Goal: Information Seeking & Learning: Learn about a topic

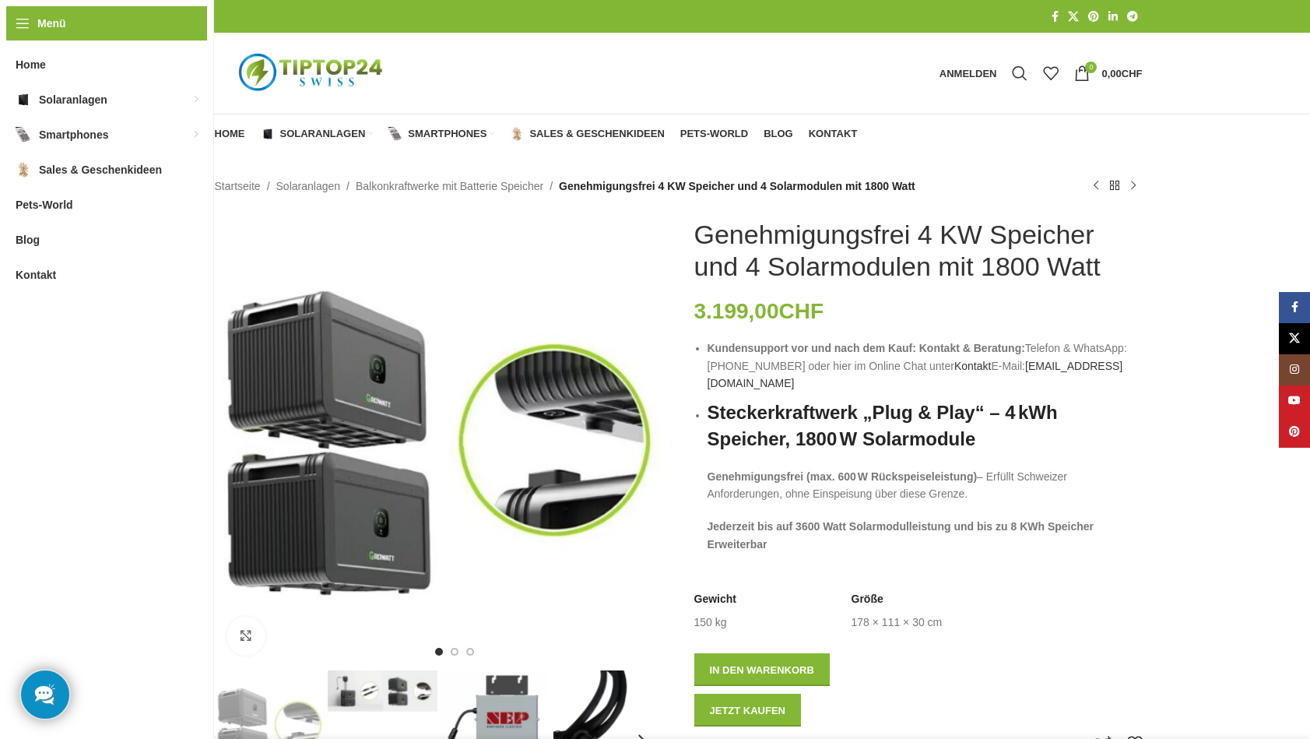
click at [533, 253] on img "1 / 7" at bounding box center [439, 443] width 448 height 448
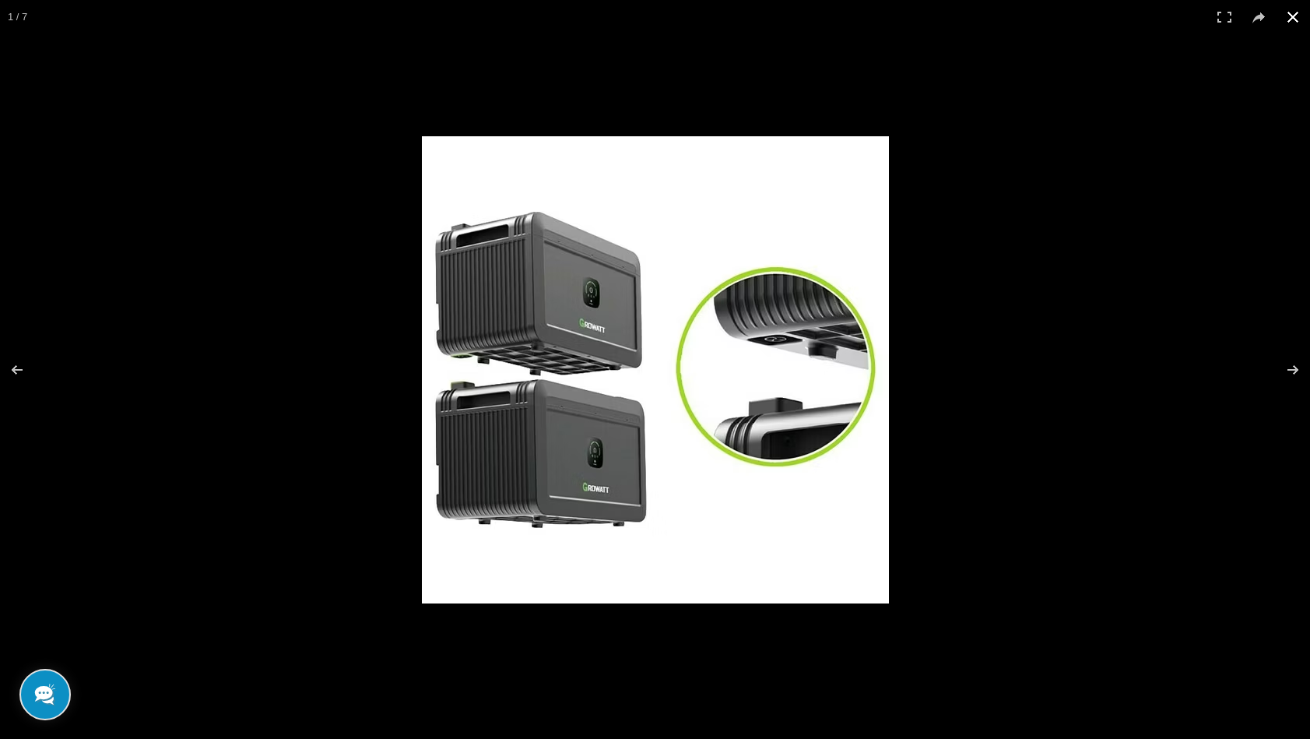
click at [336, 260] on div at bounding box center [655, 369] width 1310 height 739
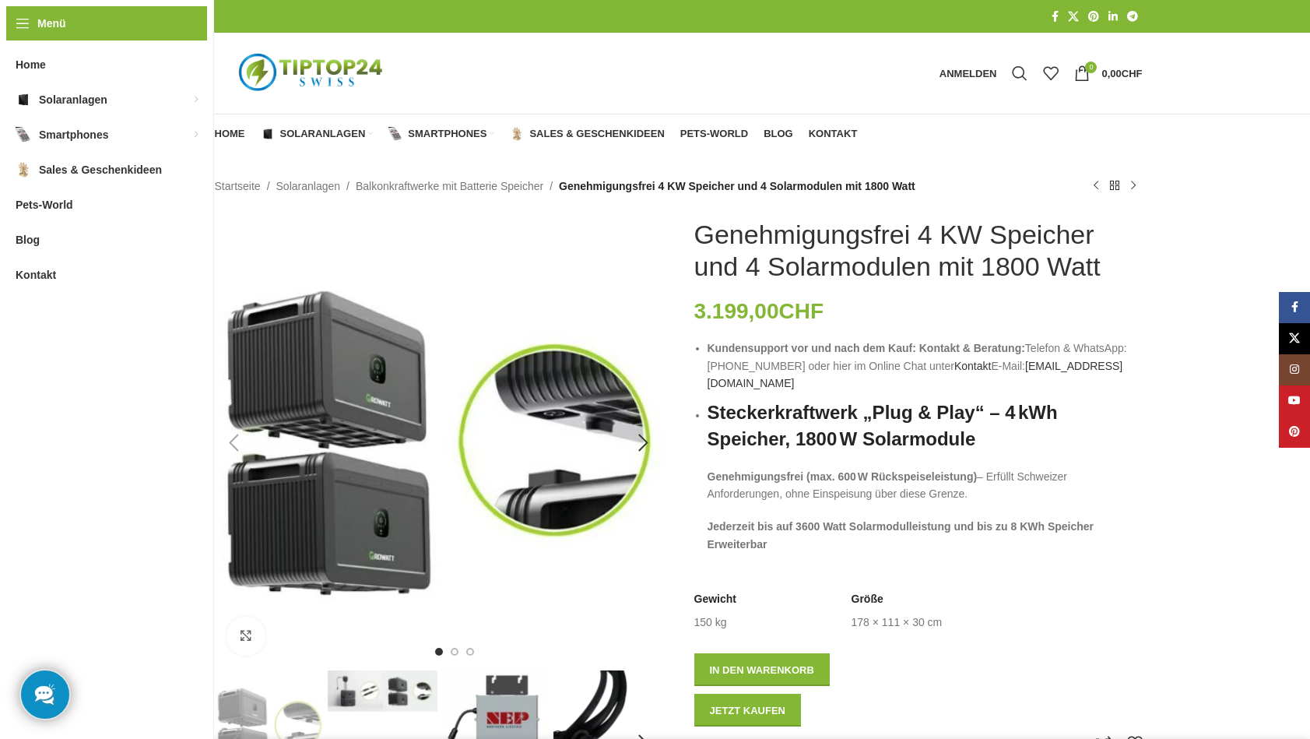
click at [350, 346] on img "1 / 7" at bounding box center [439, 443] width 448 height 448
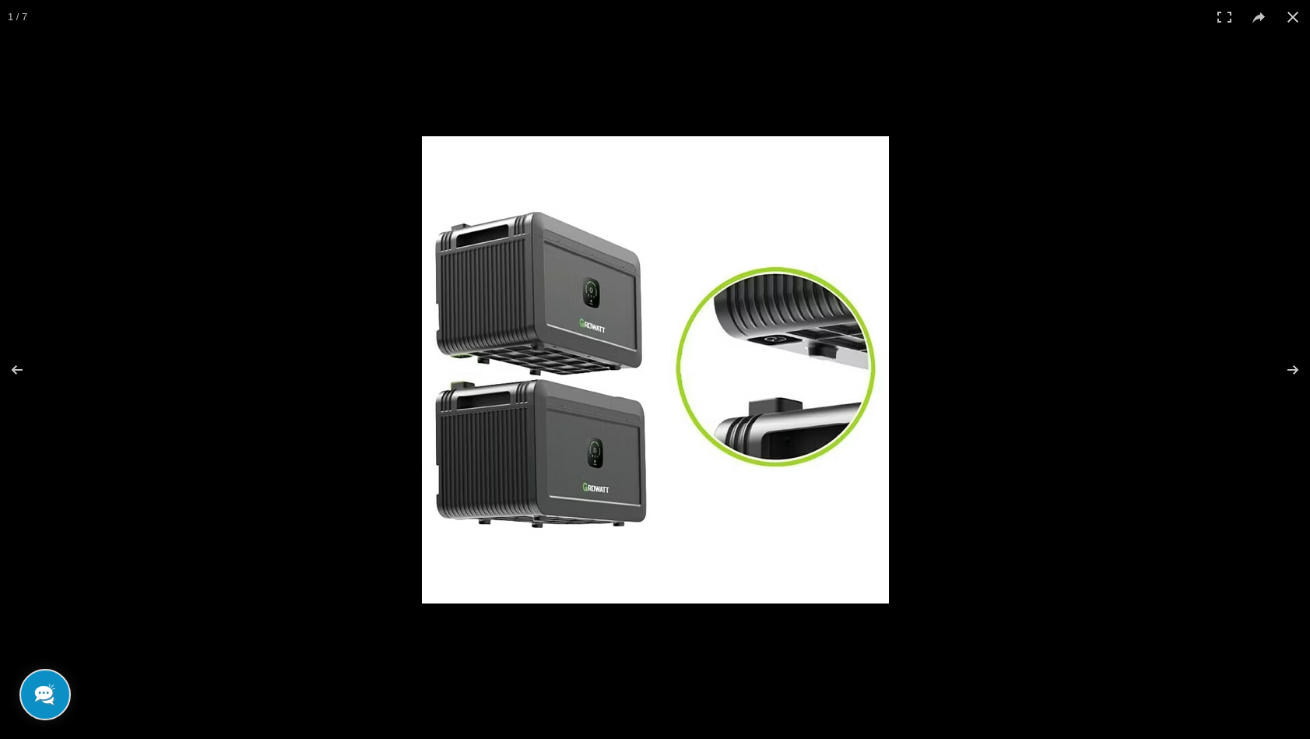
click at [554, 322] on img at bounding box center [655, 369] width 467 height 467
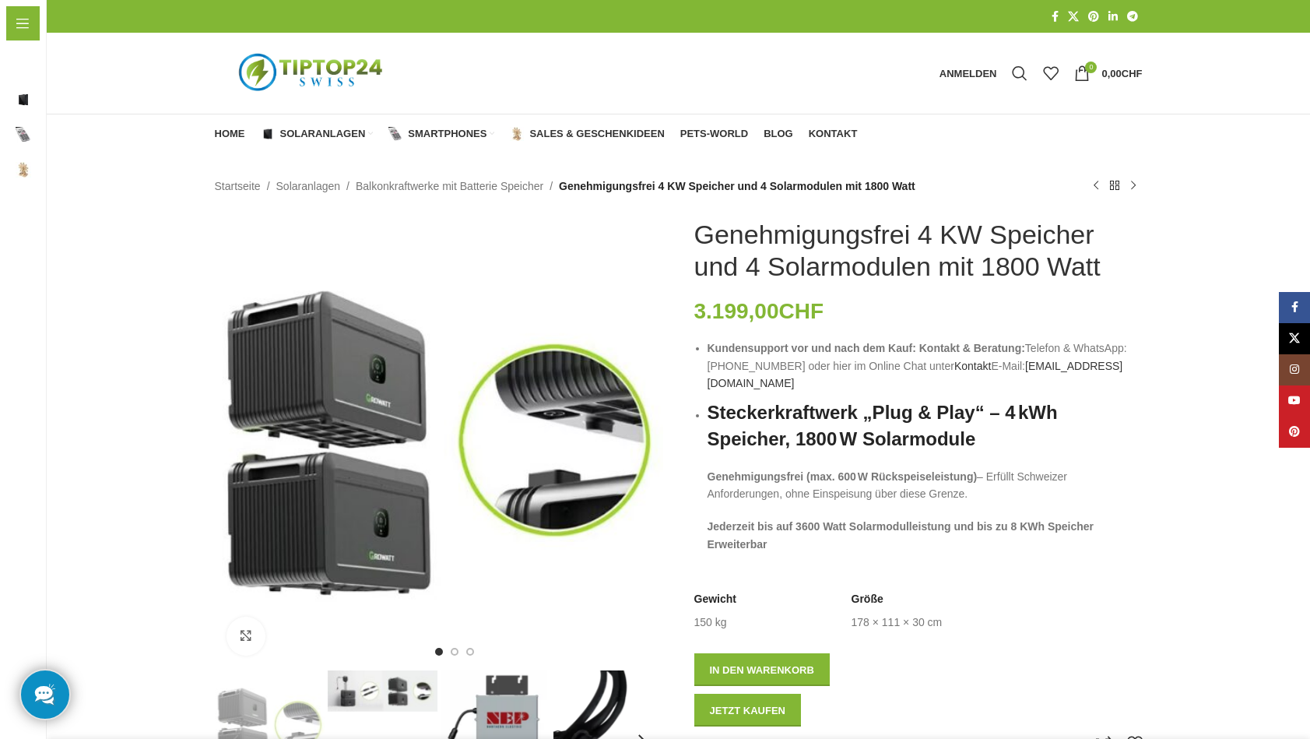
click at [553, 322] on img at bounding box center [655, 369] width 467 height 467
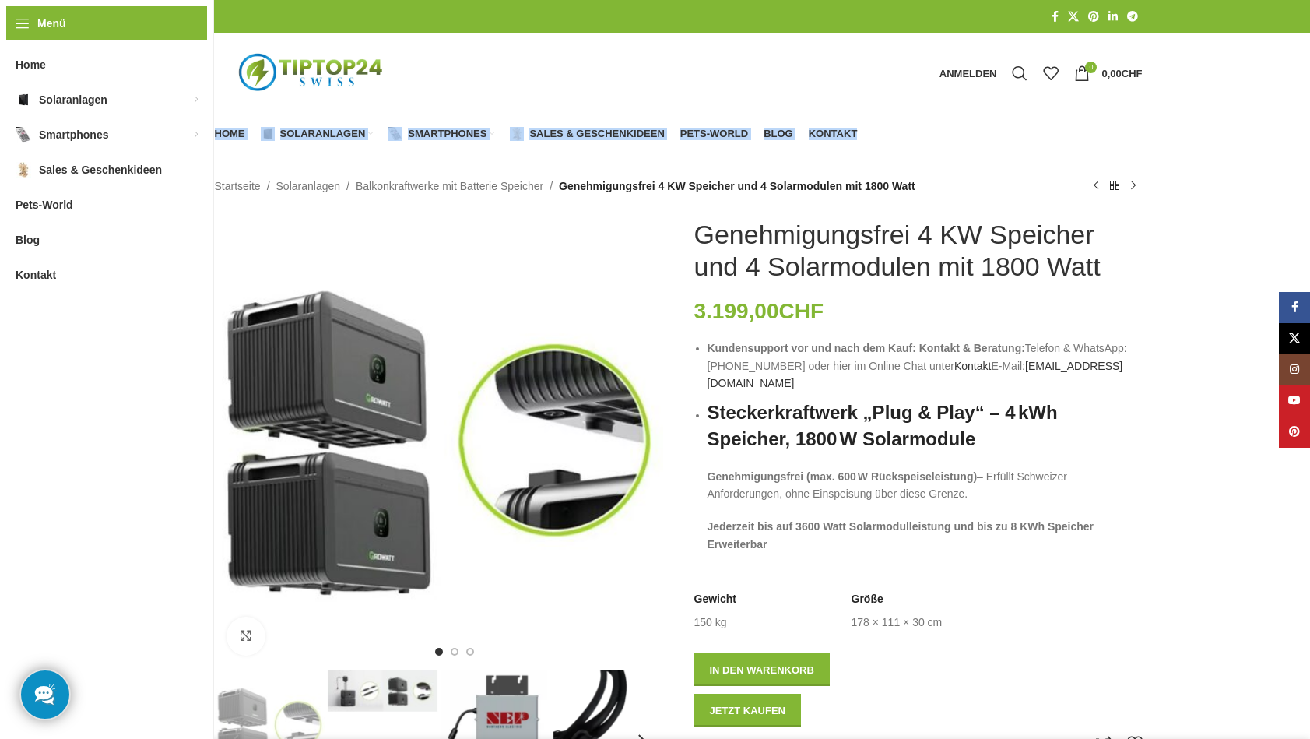
drag, startPoint x: 1304, startPoint y: 100, endPoint x: 1282, endPoint y: 139, distance: 45.0
click at [1302, 144] on div "Anmelden Anmelden Benutzerkonto erstellen Benutzername oder E-Mail-Adresse * Er…" at bounding box center [679, 76] width 1264 height 153
click at [543, 220] on img "1 / 7" at bounding box center [439, 443] width 448 height 448
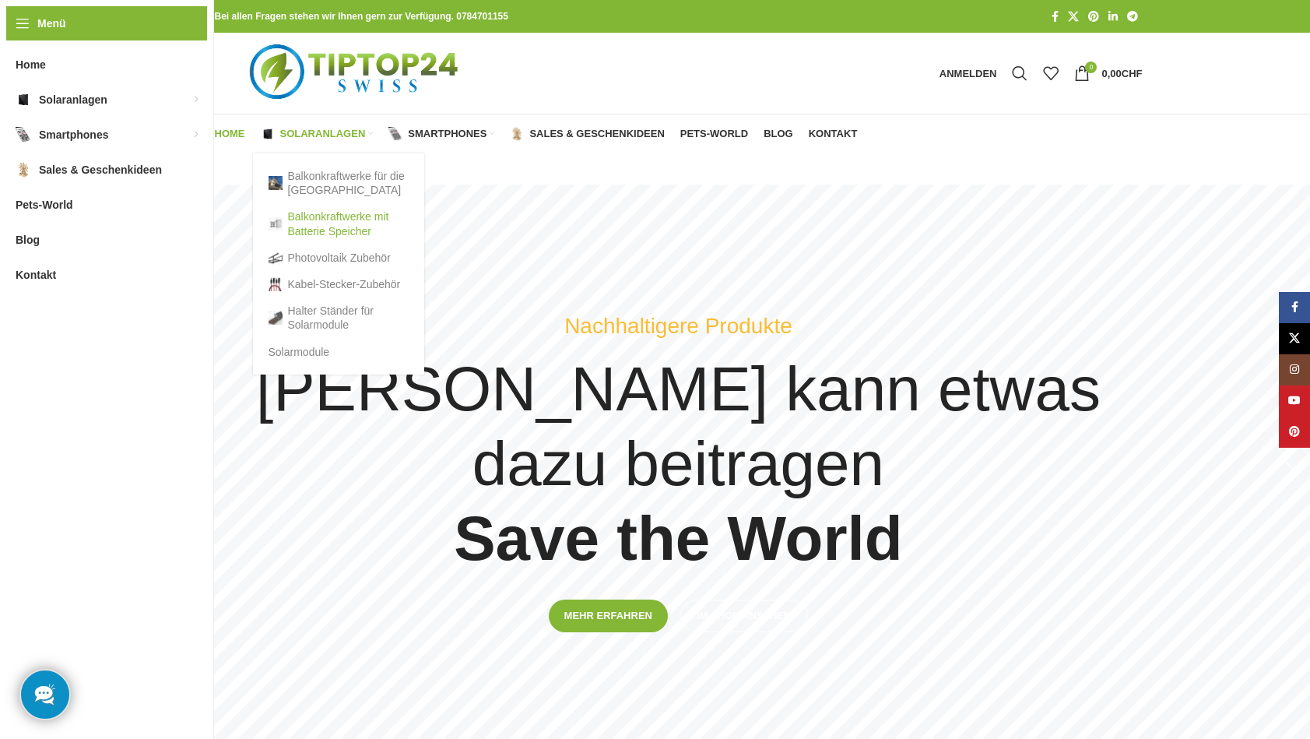
click at [309, 220] on link "Balkonkraftwerke mit Batterie Speicher" at bounding box center [339, 223] width 140 height 40
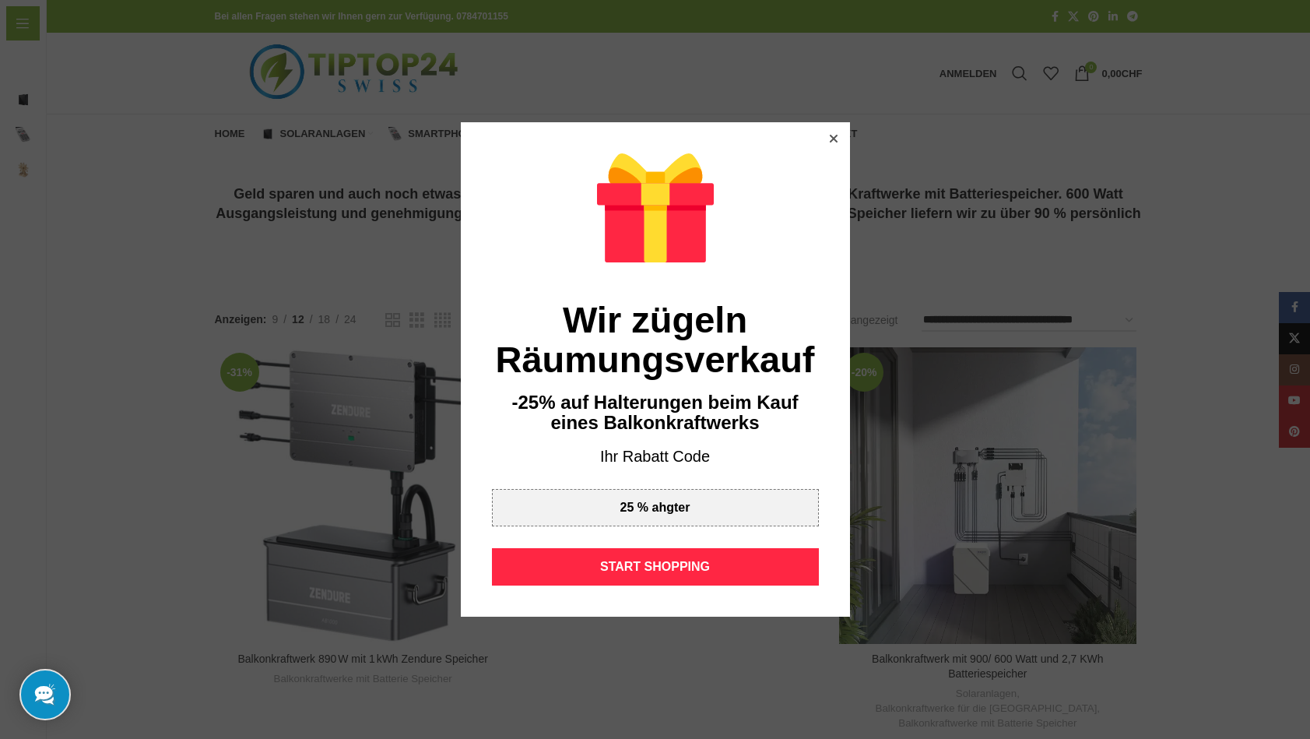
click at [835, 138] on icon at bounding box center [833, 139] width 8 height 8
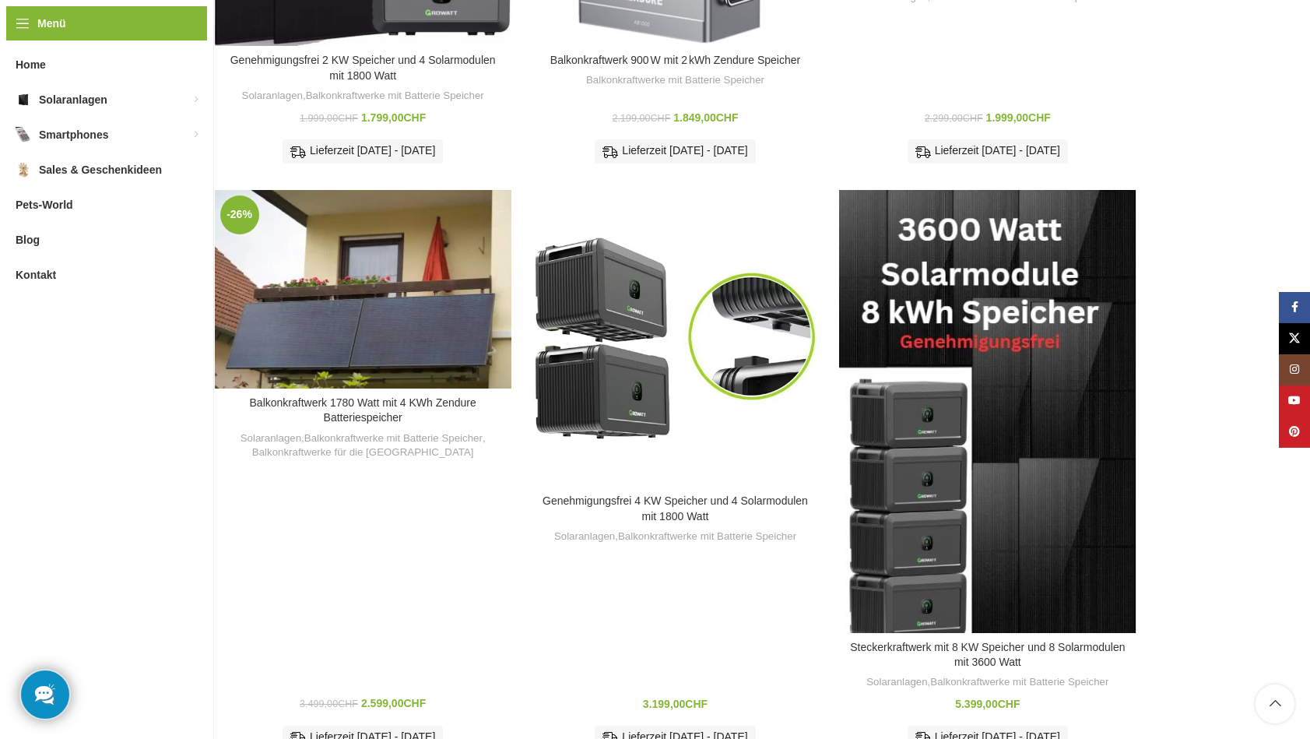
scroll to position [1071, 0]
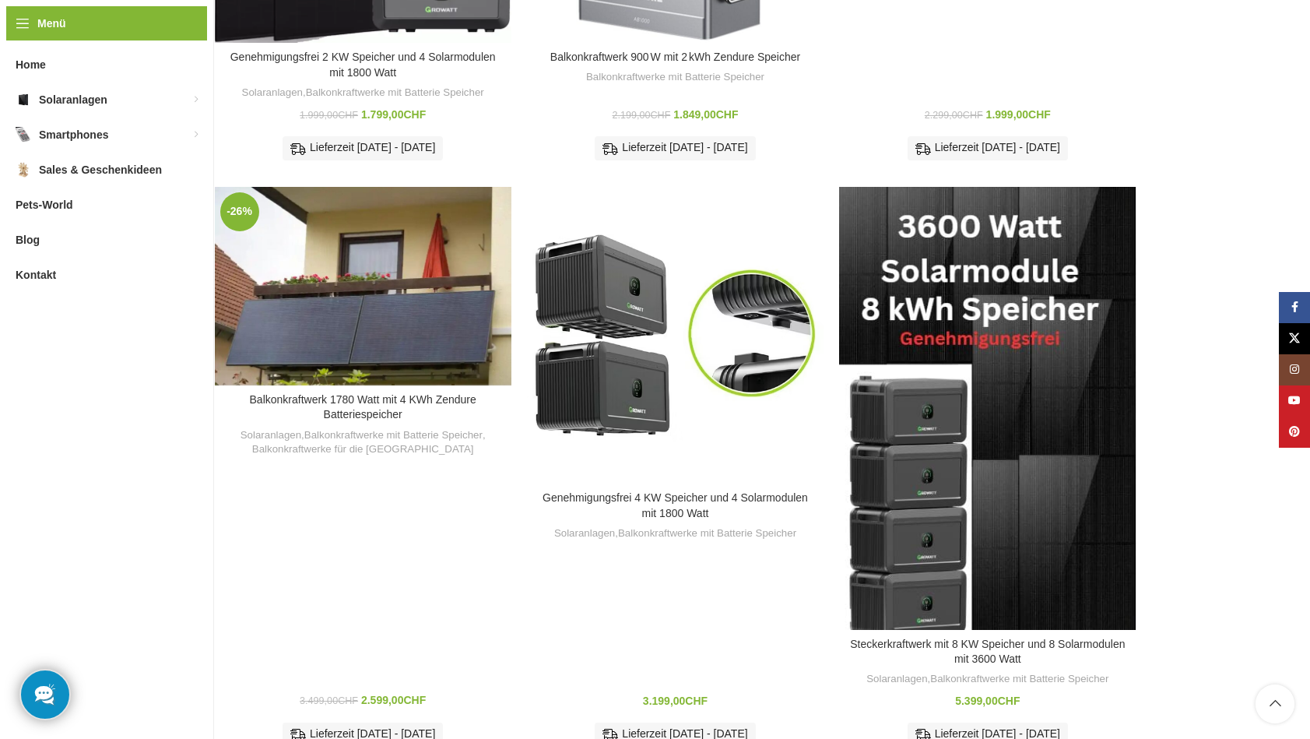
click at [342, 199] on div "Balkonkraftwerk 1780 Watt mit 4 KWh Zendure Batteriespeicher" at bounding box center [362, 286] width 59 height 199
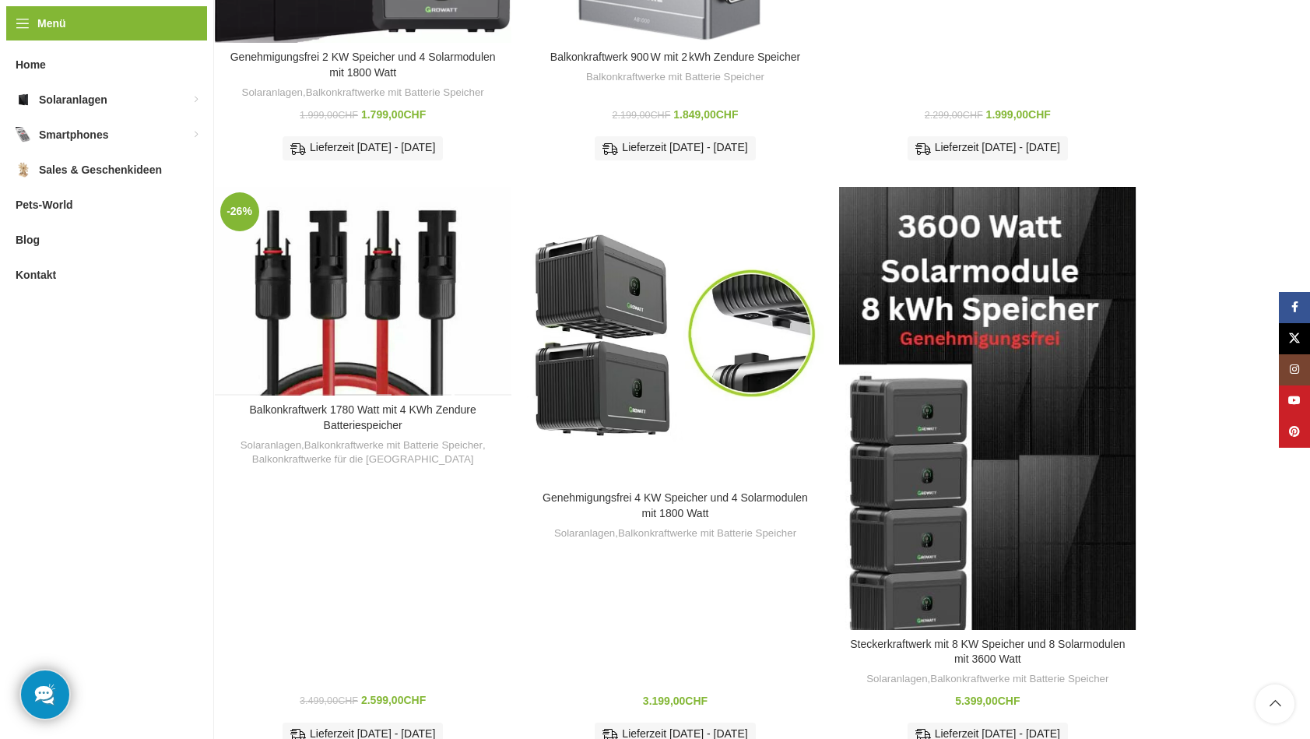
click at [342, 199] on div "Balkonkraftwerk 1780 Watt mit 4 KWh Zendure Batteriespeicher" at bounding box center [362, 291] width 59 height 209
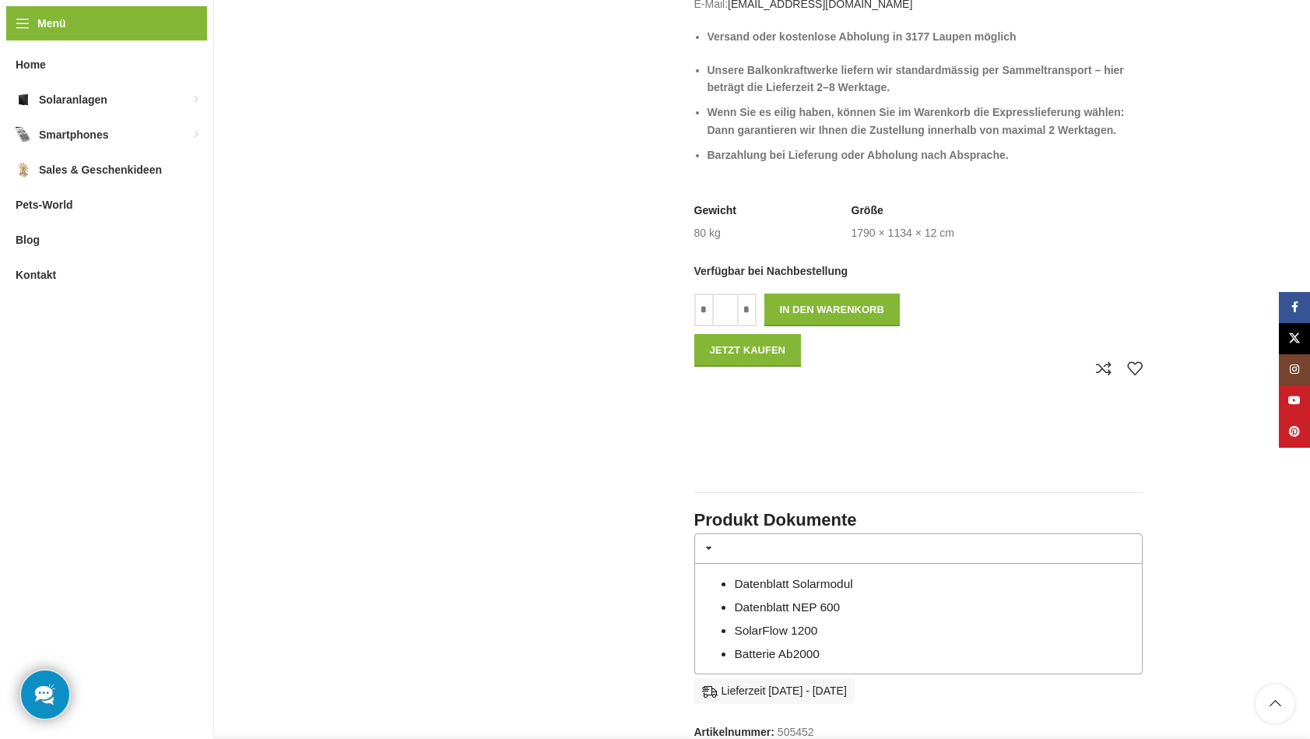
scroll to position [1110, 0]
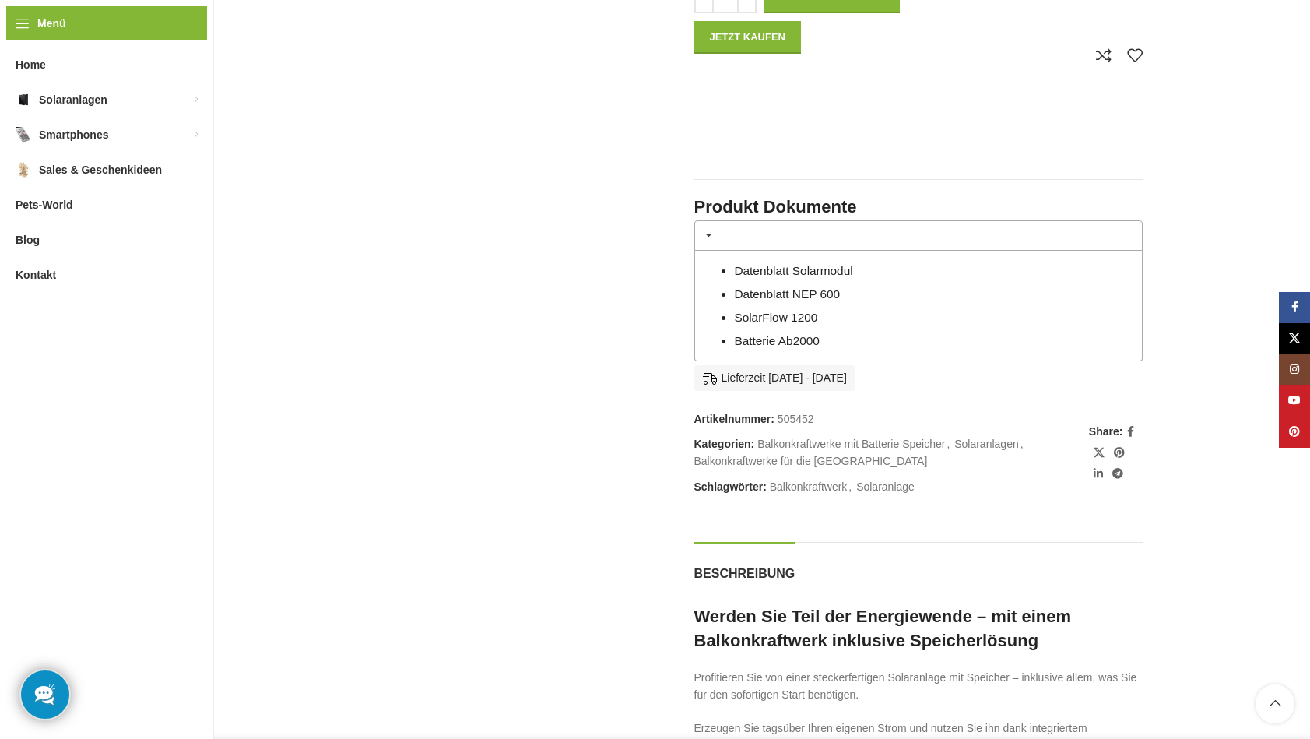
click at [751, 334] on link "Batterie Ab2000" at bounding box center [777, 340] width 86 height 13
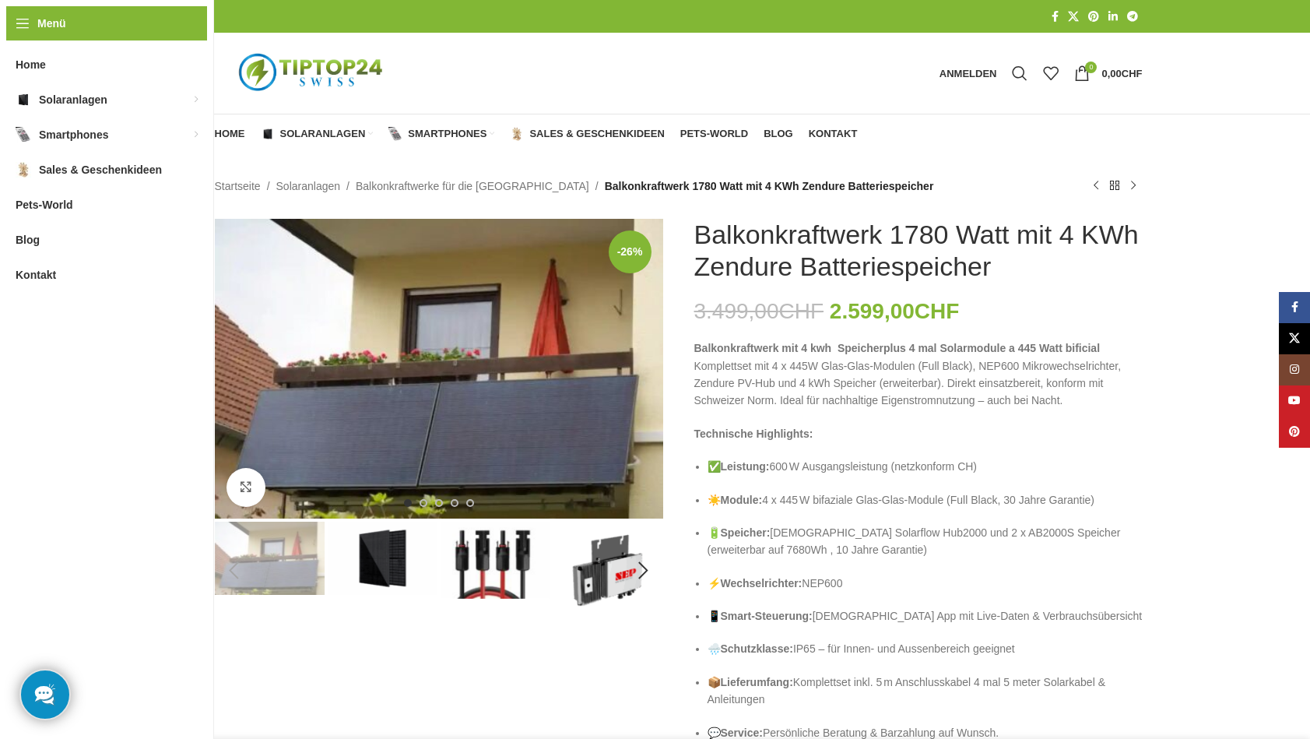
click at [800, 239] on h1 "Balkonkraftwerk 1780 Watt mit 4 KWh Zendure Batteriespeicher" at bounding box center [919, 251] width 448 height 64
click at [602, 294] on img "1 / 5" at bounding box center [439, 369] width 448 height 300
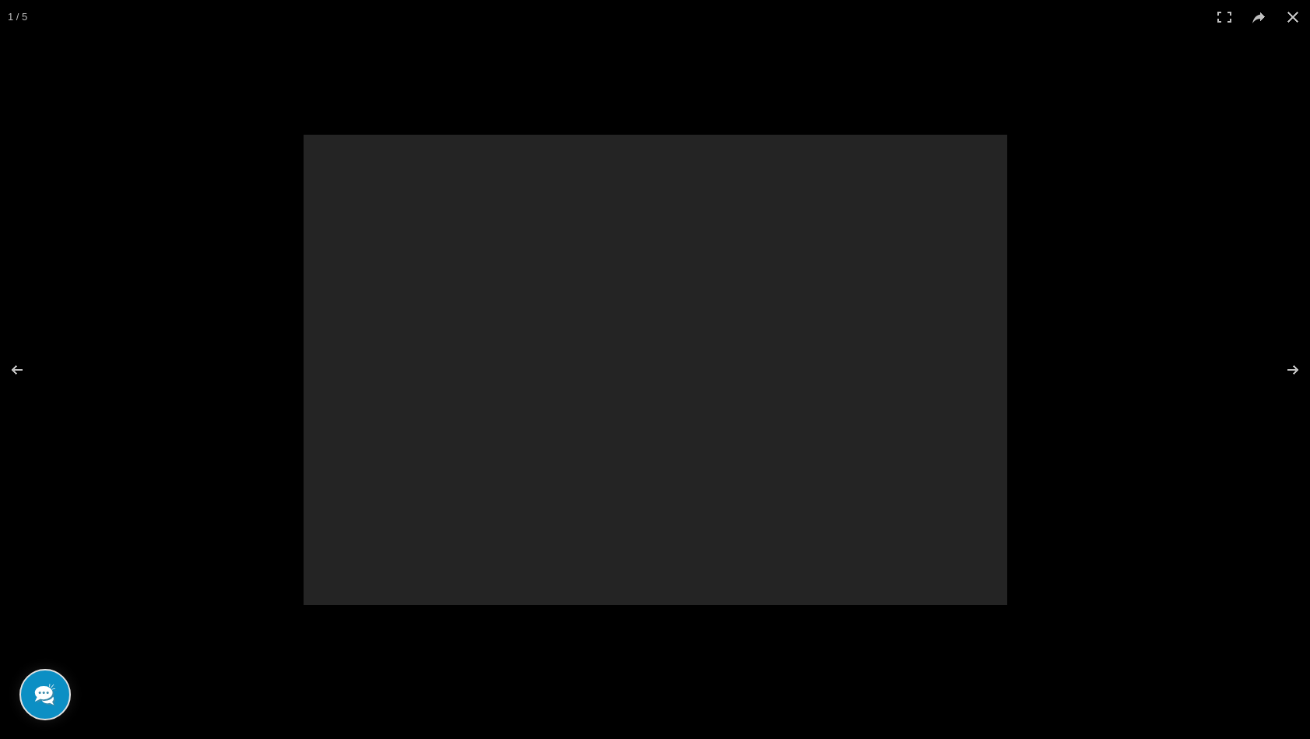
click at [602, 294] on div at bounding box center [656, 370] width 704 height 470
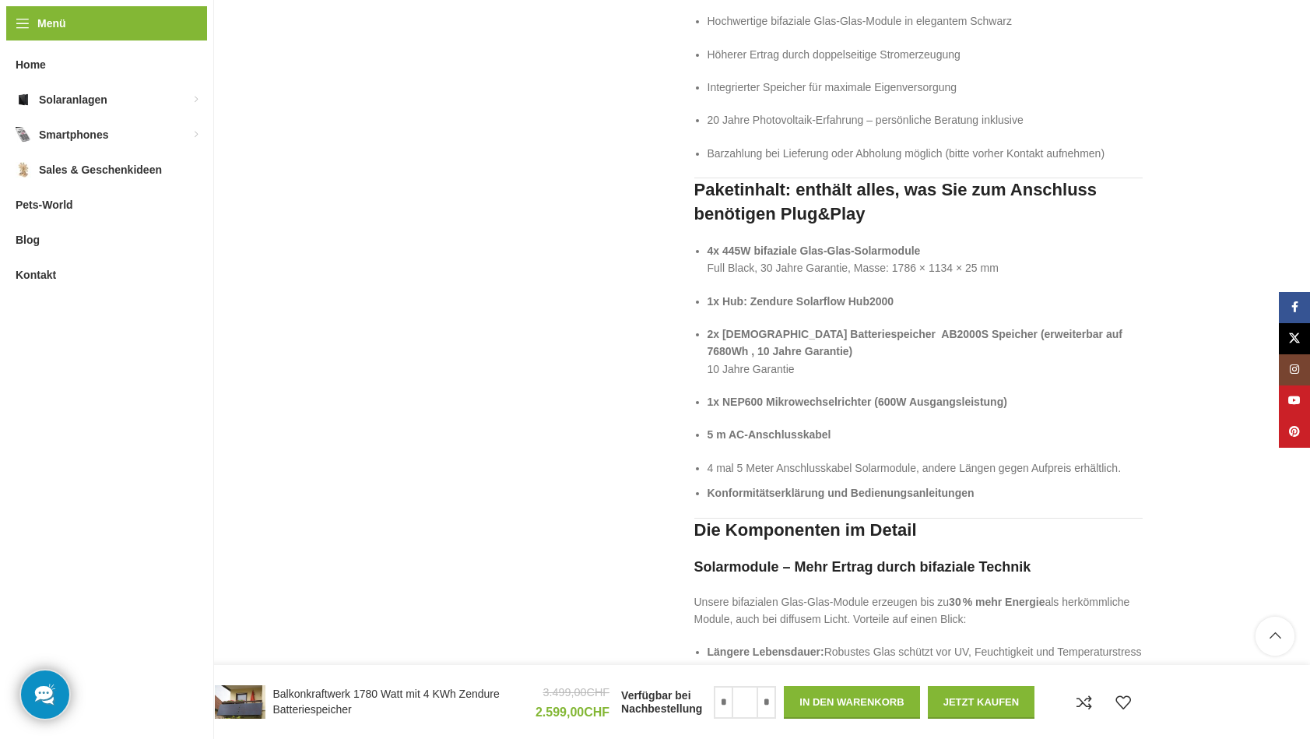
scroll to position [1922, 0]
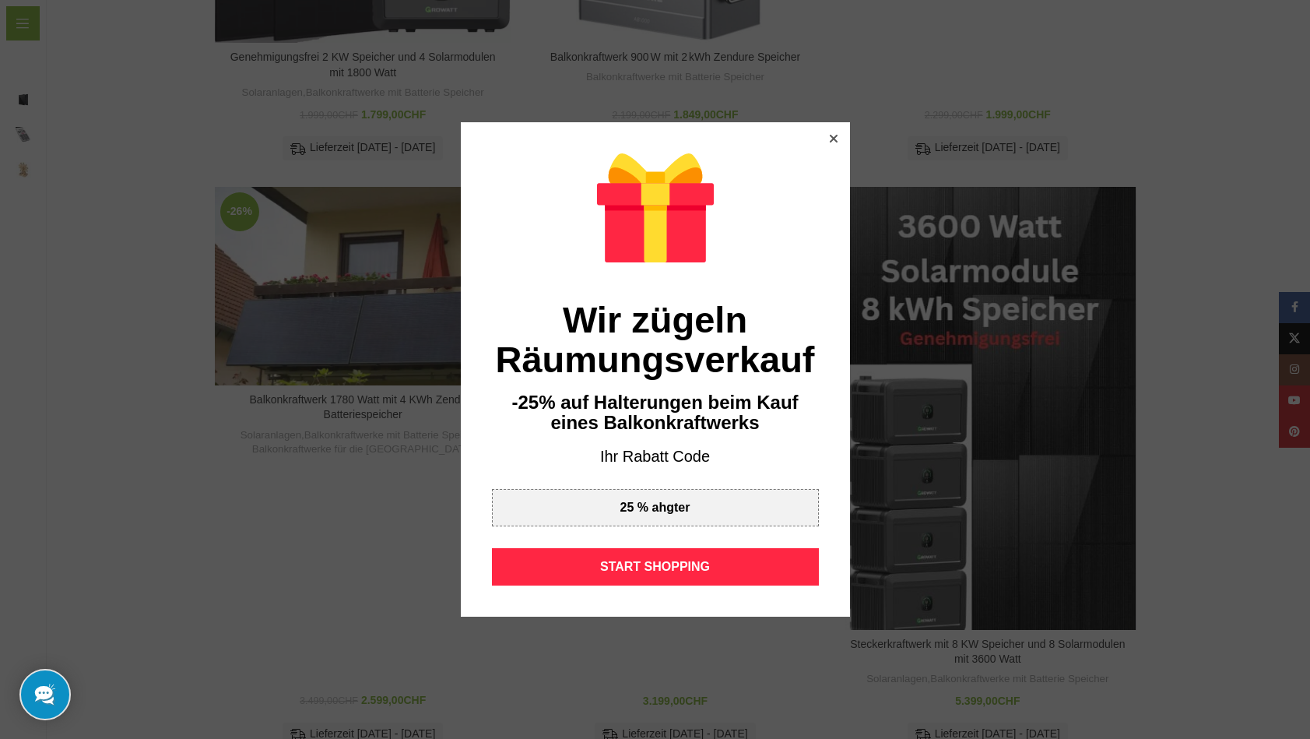
click at [1220, 229] on div at bounding box center [655, 369] width 1310 height 739
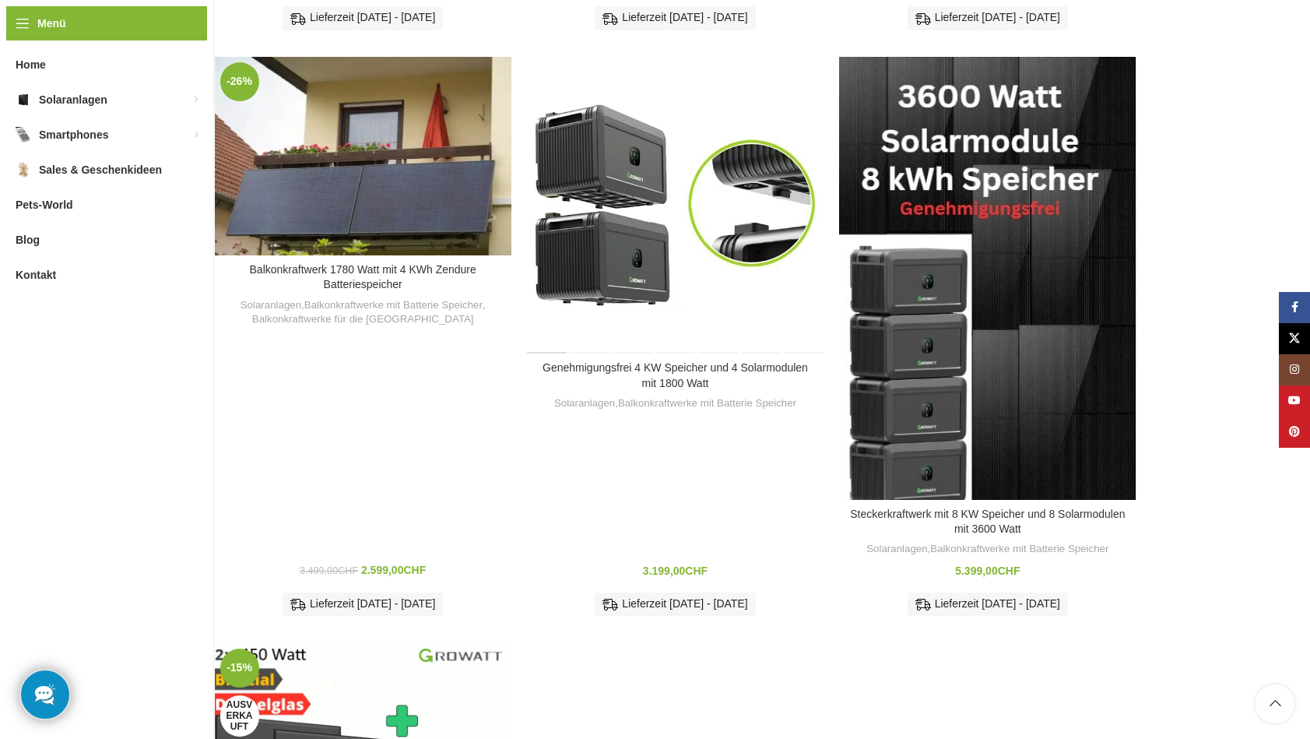
scroll to position [1205, 0]
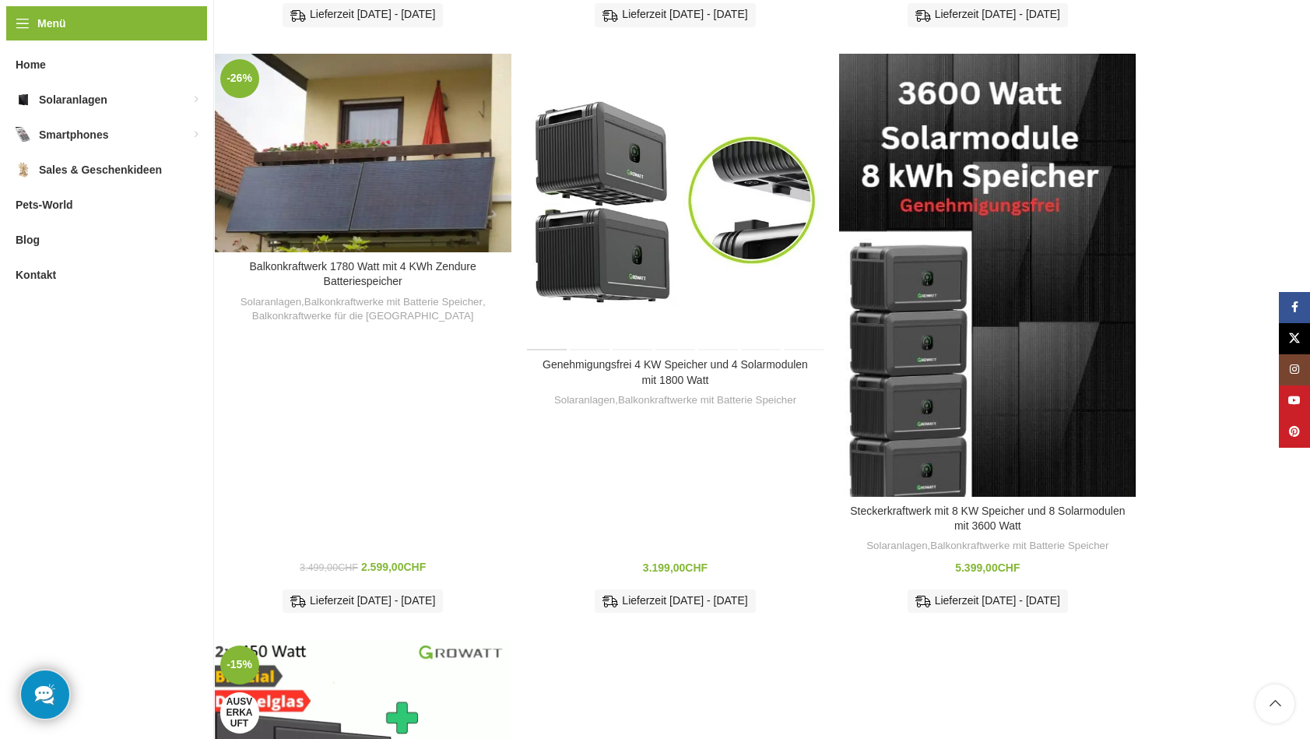
click at [682, 424] on div "Genehmigungsfrei 4 KW Speicher und 4 Solarmodulen mit 1800 Watt Solaranlagen , …" at bounding box center [675, 492] width 297 height 264
click at [681, 357] on h3 "Genehmigungsfrei 4 KW Speicher und 4 Solarmodulen mit 1800 Watt" at bounding box center [675, 372] width 281 height 30
click at [681, 358] on link "Genehmigungsfrei 4 KW Speicher und 4 Solarmodulen mit 1800 Watt" at bounding box center [676, 372] width 266 height 28
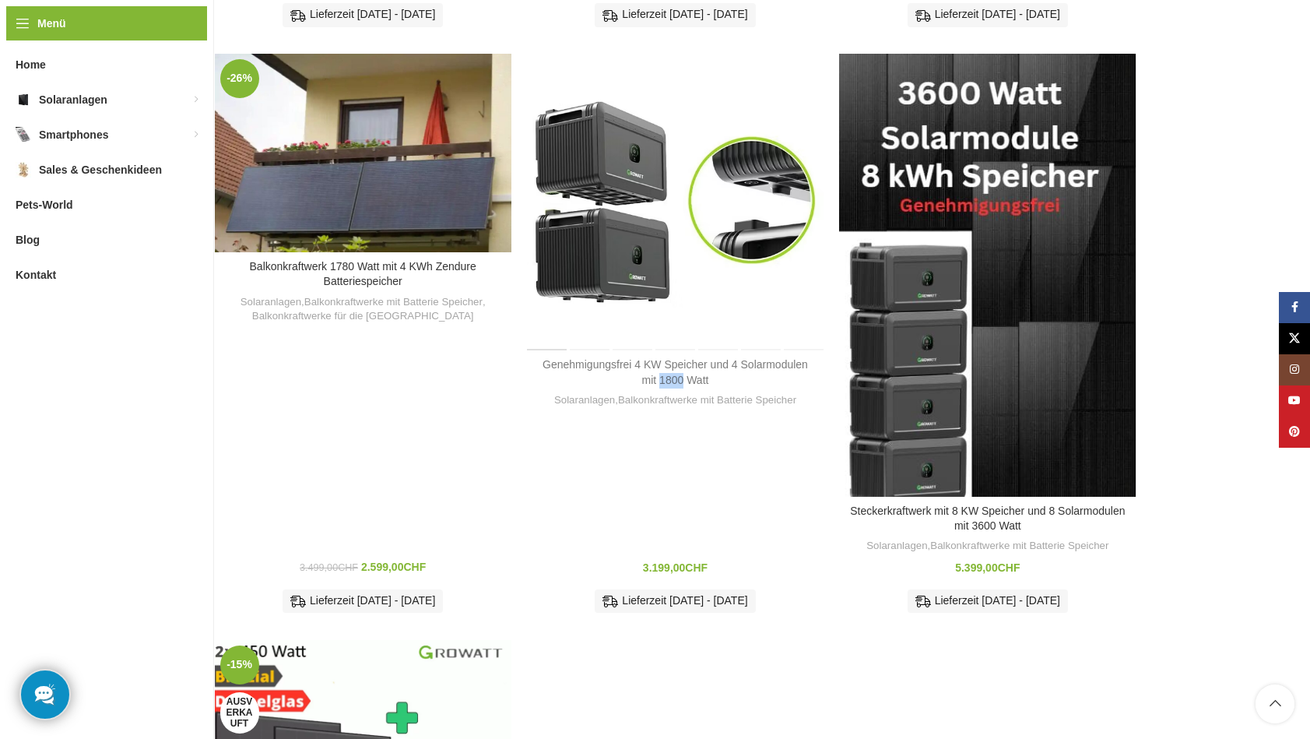
click at [681, 358] on link "Genehmigungsfrei 4 KW Speicher und 4 Solarmodulen mit 1800 Watt" at bounding box center [676, 372] width 266 height 28
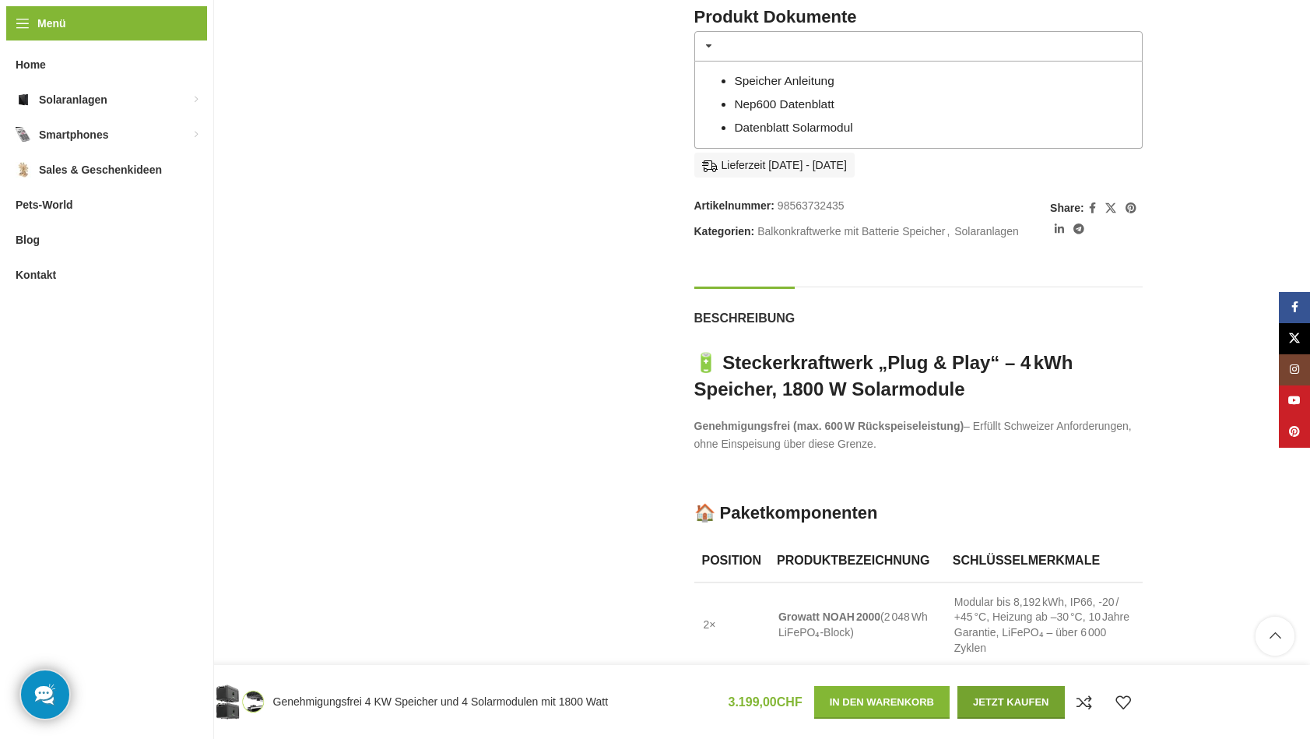
scroll to position [865, 0]
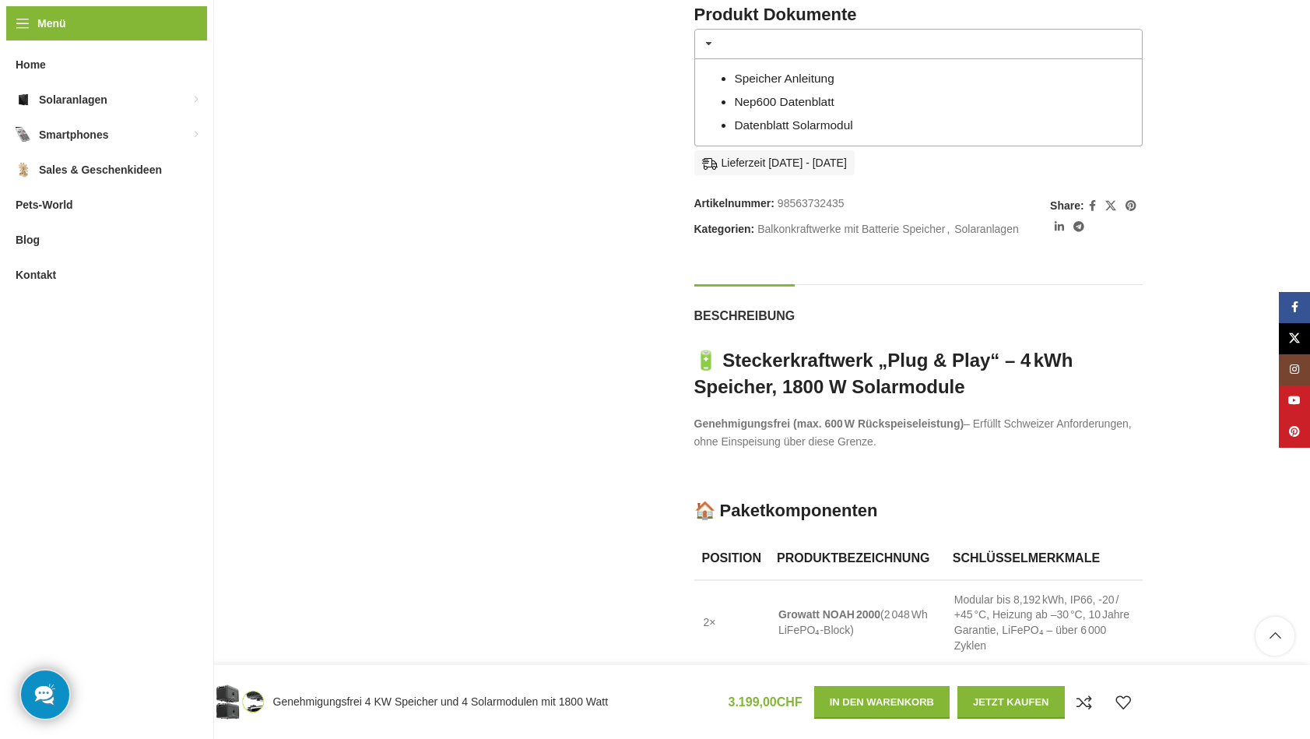
click at [804, 72] on link "Speicher Anleitung" at bounding box center [784, 78] width 100 height 13
click at [743, 95] on link "Nep600 Datenblatt" at bounding box center [784, 101] width 100 height 13
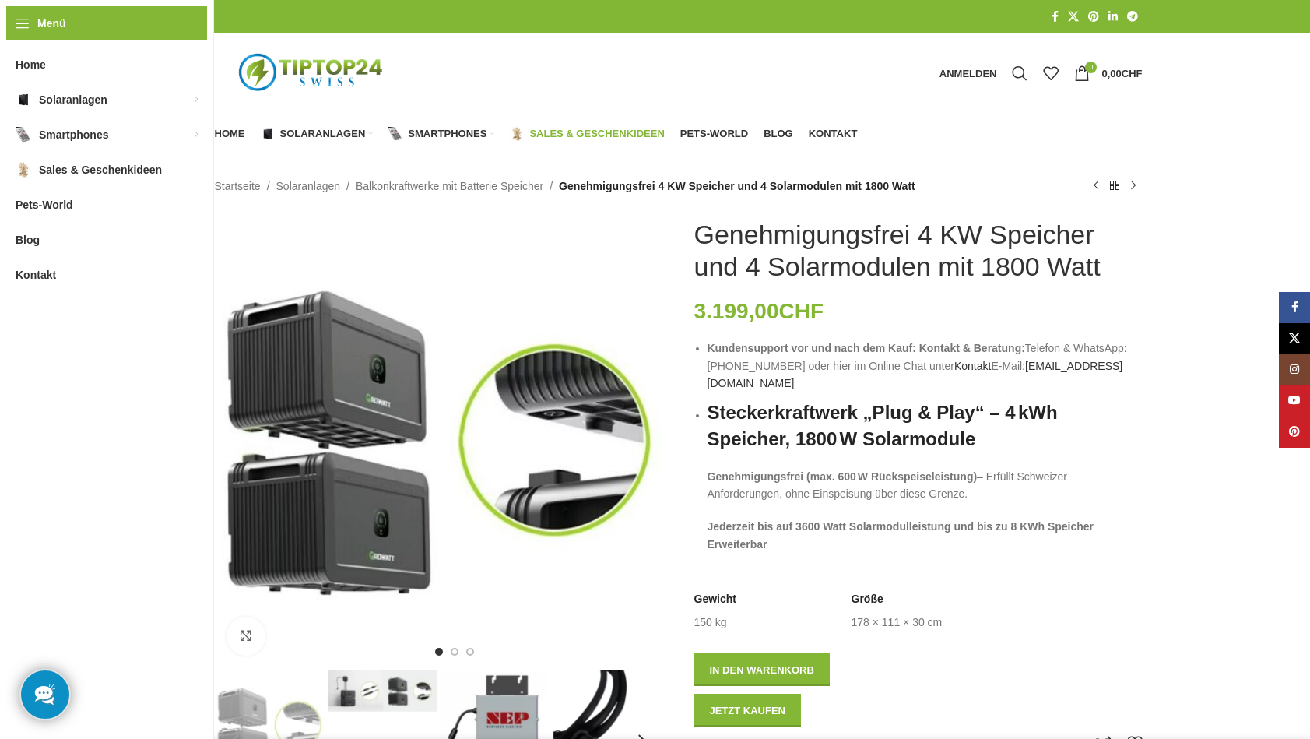
scroll to position [0, 0]
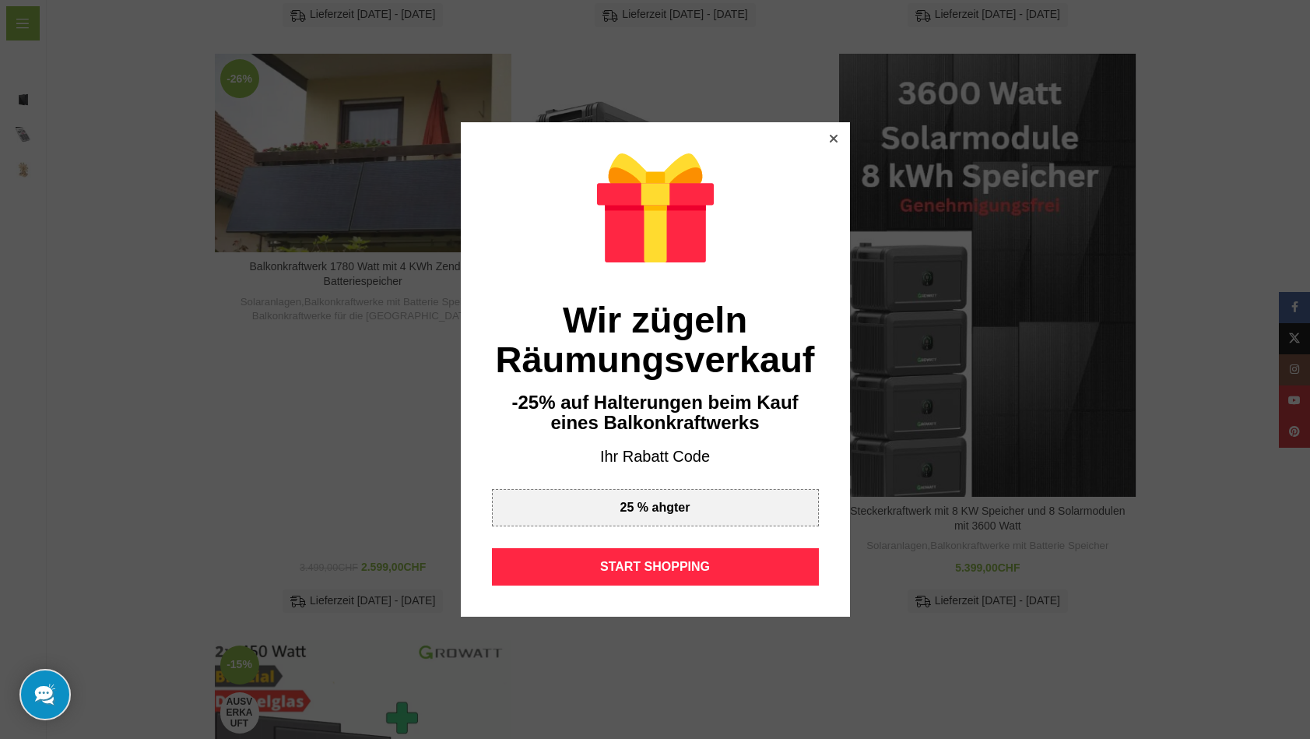
scroll to position [1205, 0]
click at [833, 135] on icon at bounding box center [834, 139] width 8 height 8
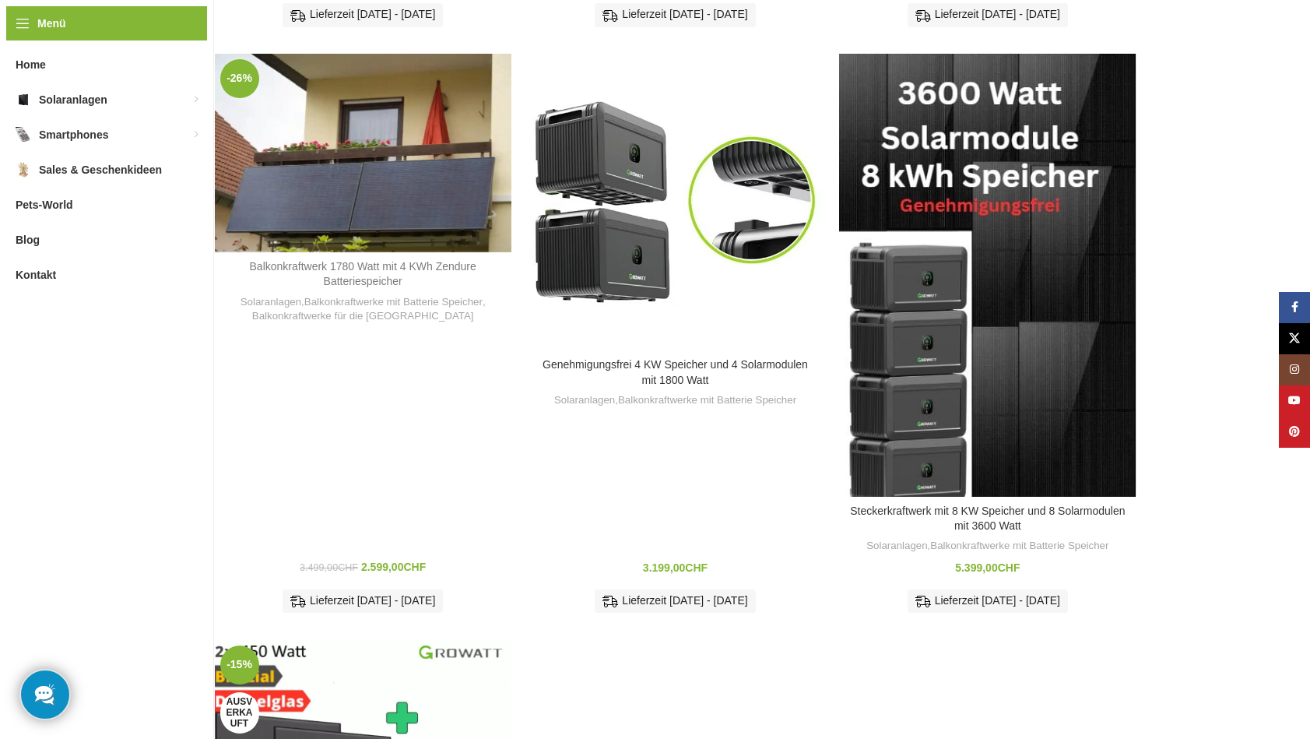
click at [370, 260] on link "Balkonkraftwerk 1780 Watt mit 4 KWh Zendure Batteriespeicher" at bounding box center [363, 274] width 227 height 28
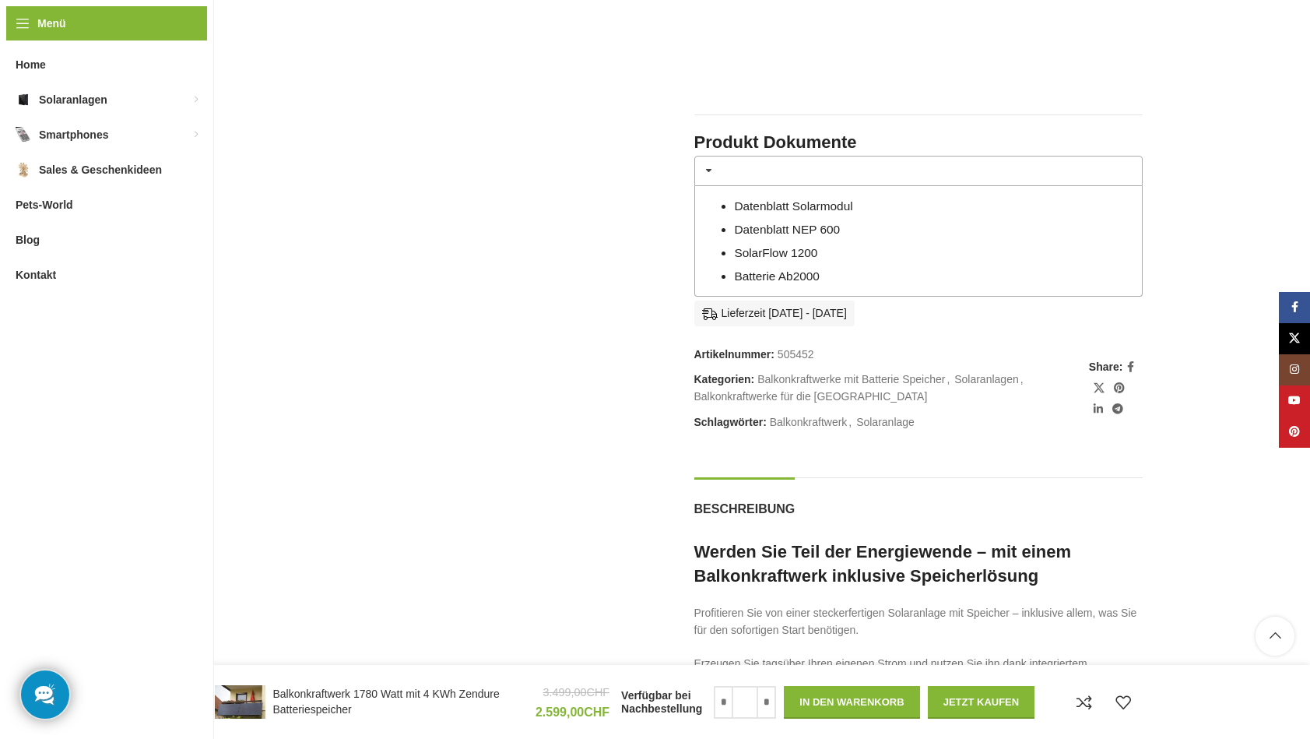
scroll to position [1175, 0]
click at [745, 269] on link "Batterie Ab2000" at bounding box center [777, 275] width 86 height 13
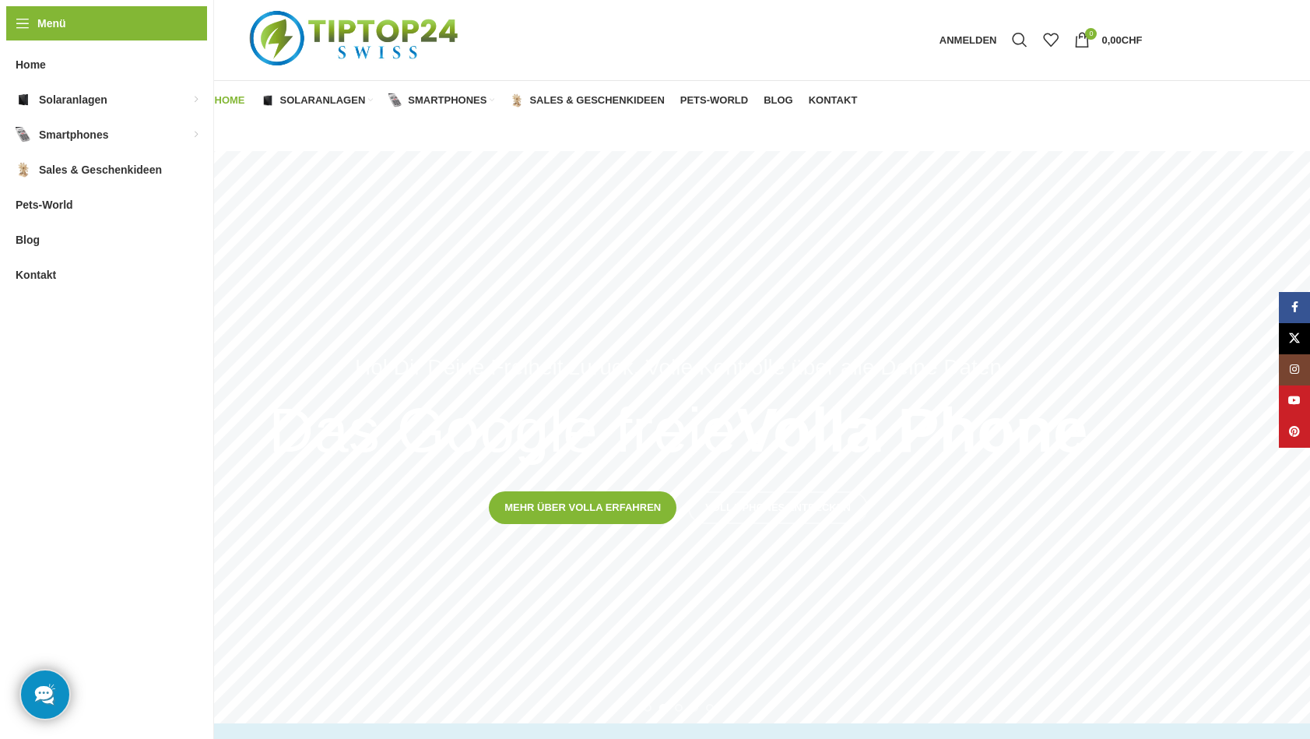
scroll to position [37, 0]
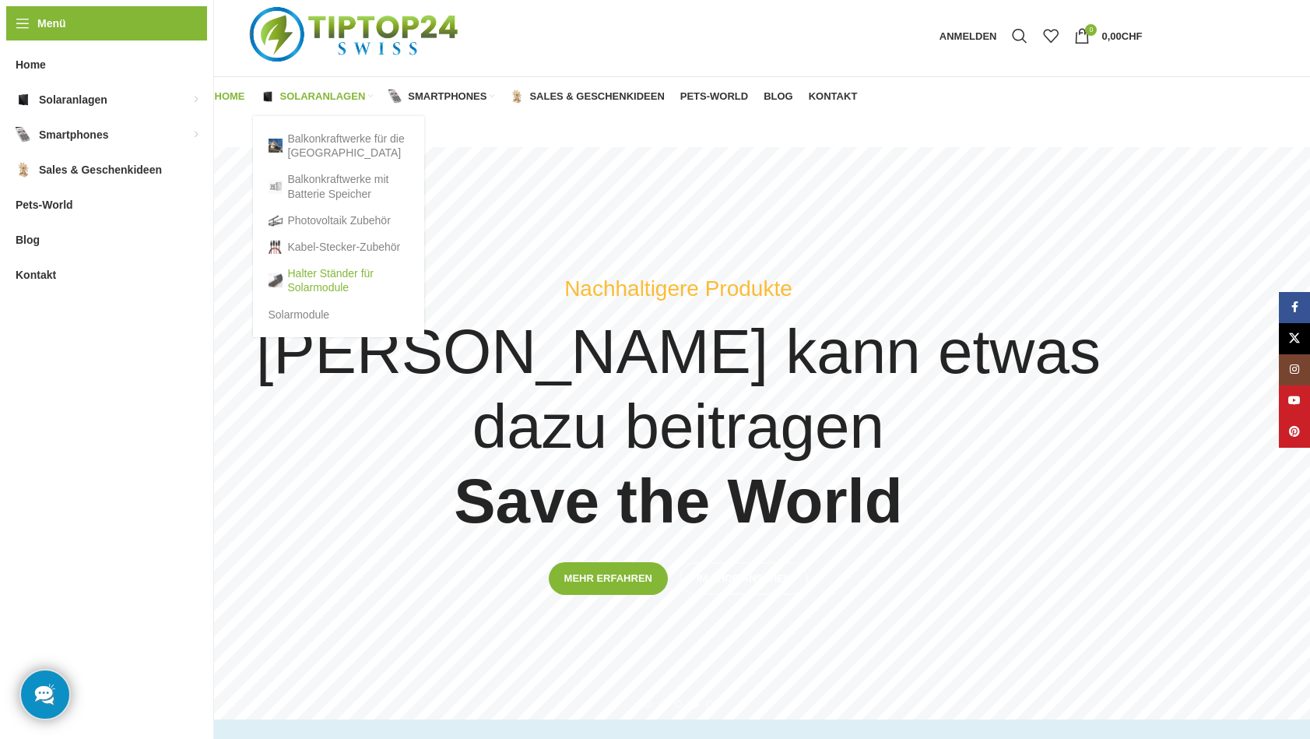
click at [318, 273] on link "Halter Ständer für Solarmodule" at bounding box center [339, 280] width 140 height 40
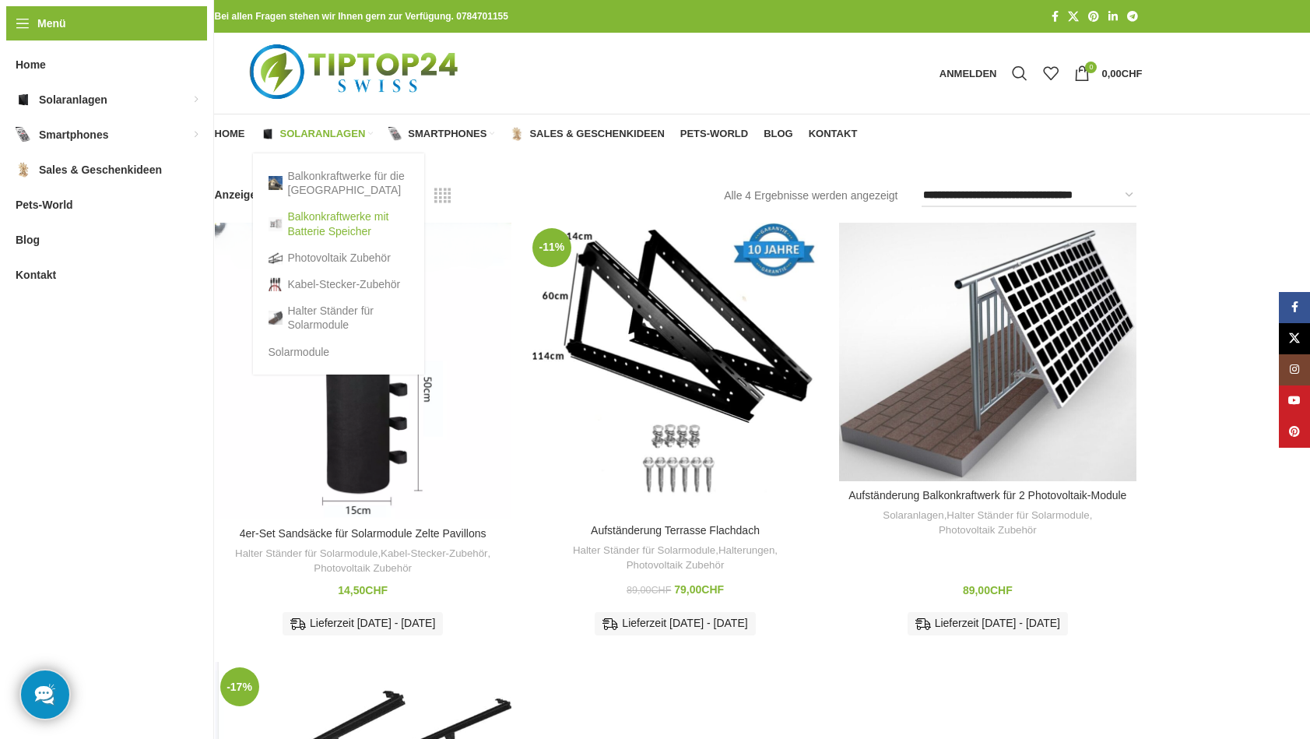
click at [318, 219] on link "Balkonkraftwerke mit Batterie Speicher" at bounding box center [339, 223] width 140 height 40
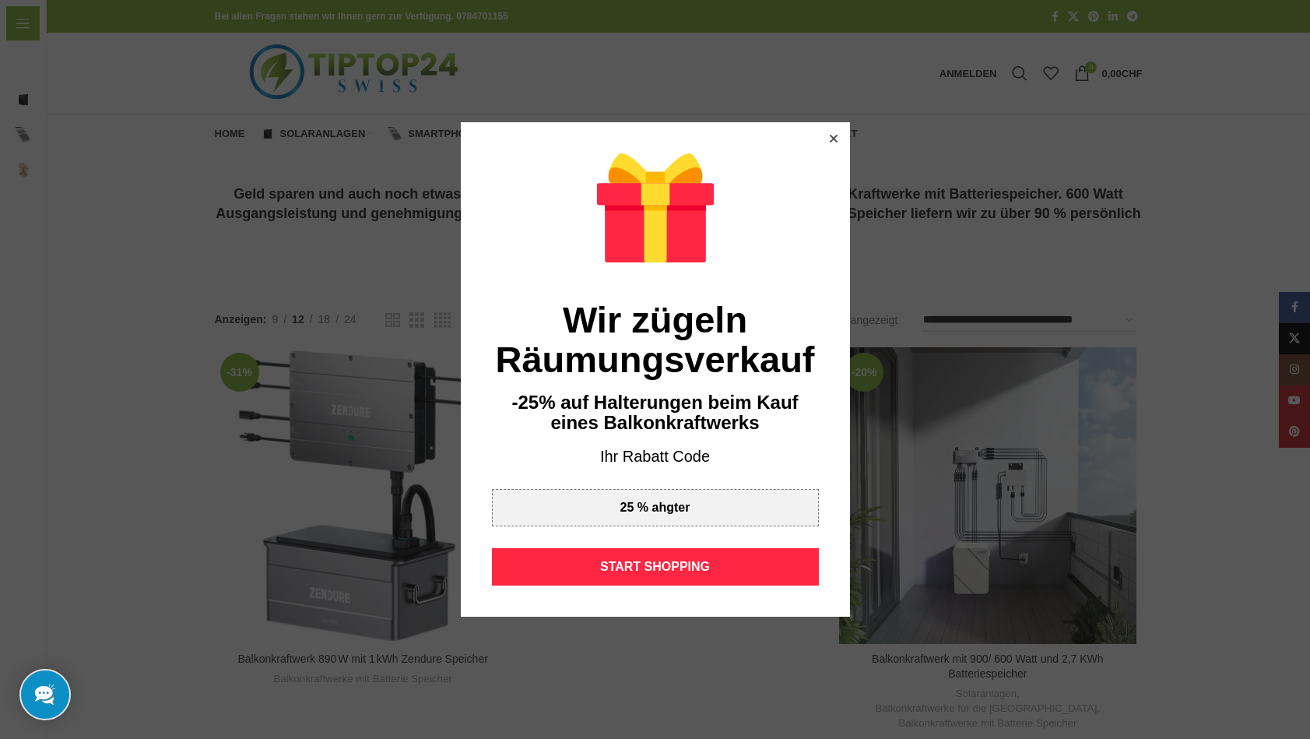
click at [833, 140] on icon at bounding box center [833, 139] width 8 height 8
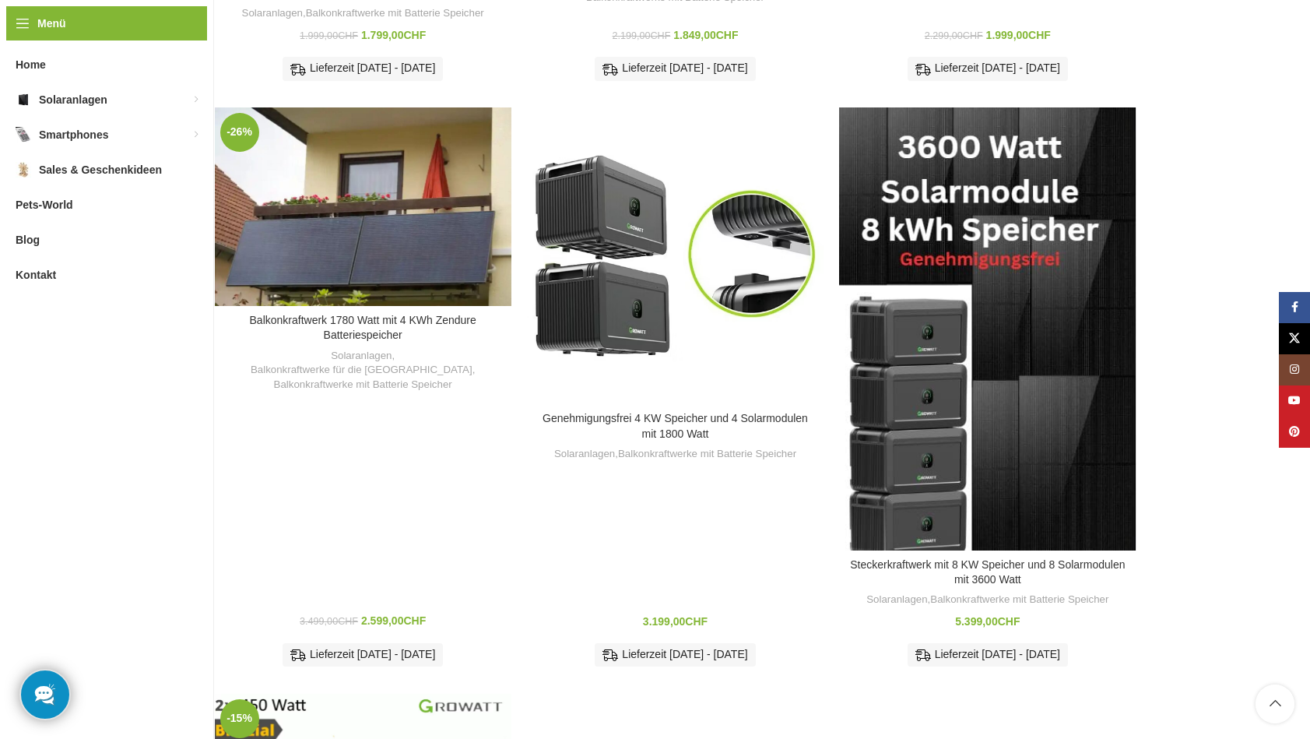
scroll to position [1144, 0]
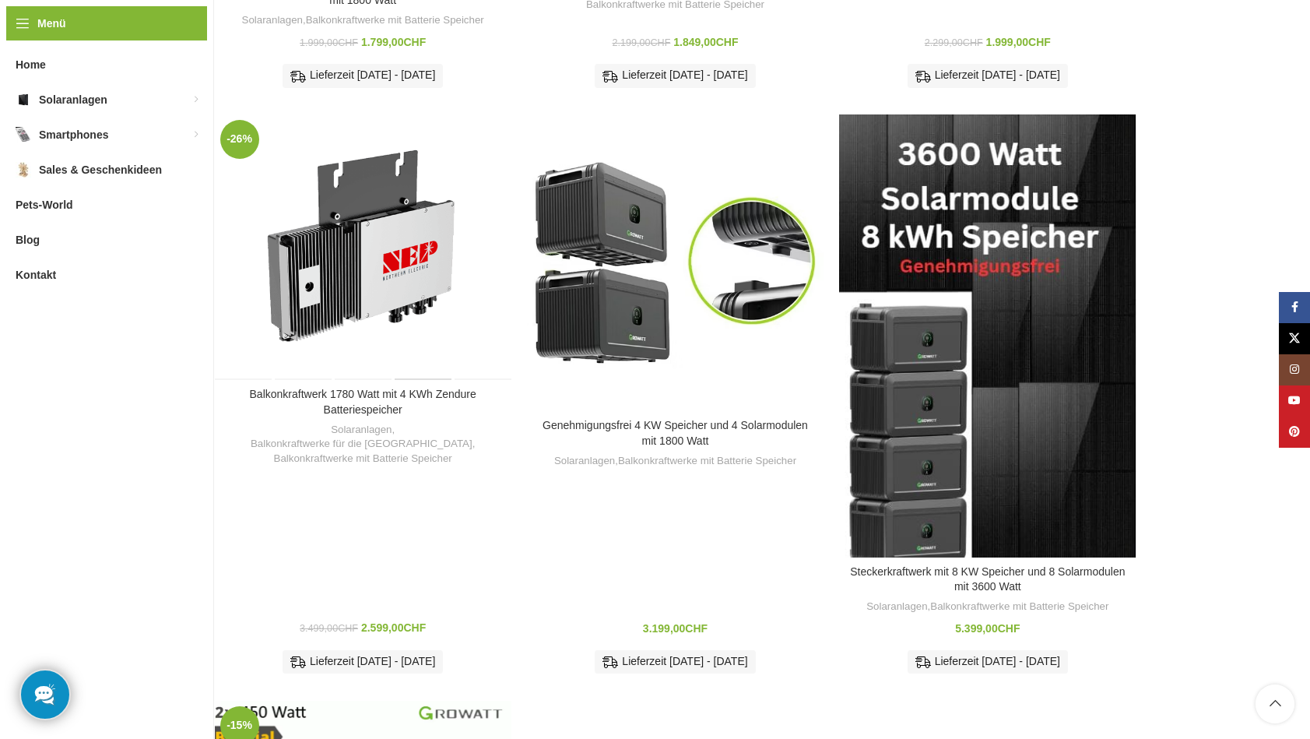
click at [404, 218] on div "Balkonkraftwerk 1780 Watt mit 4 KWh Zendure Batteriespeicher" at bounding box center [421, 247] width 59 height 266
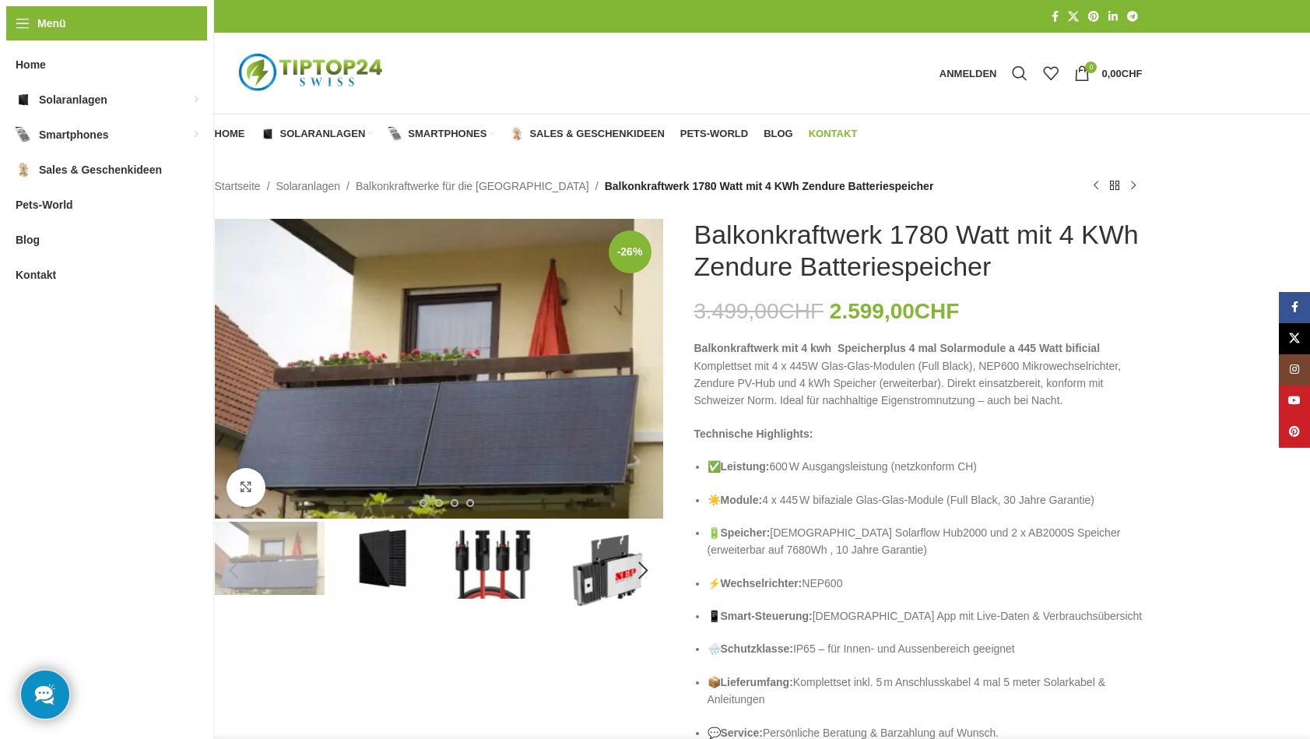
click at [839, 132] on span "Kontakt" at bounding box center [833, 134] width 49 height 12
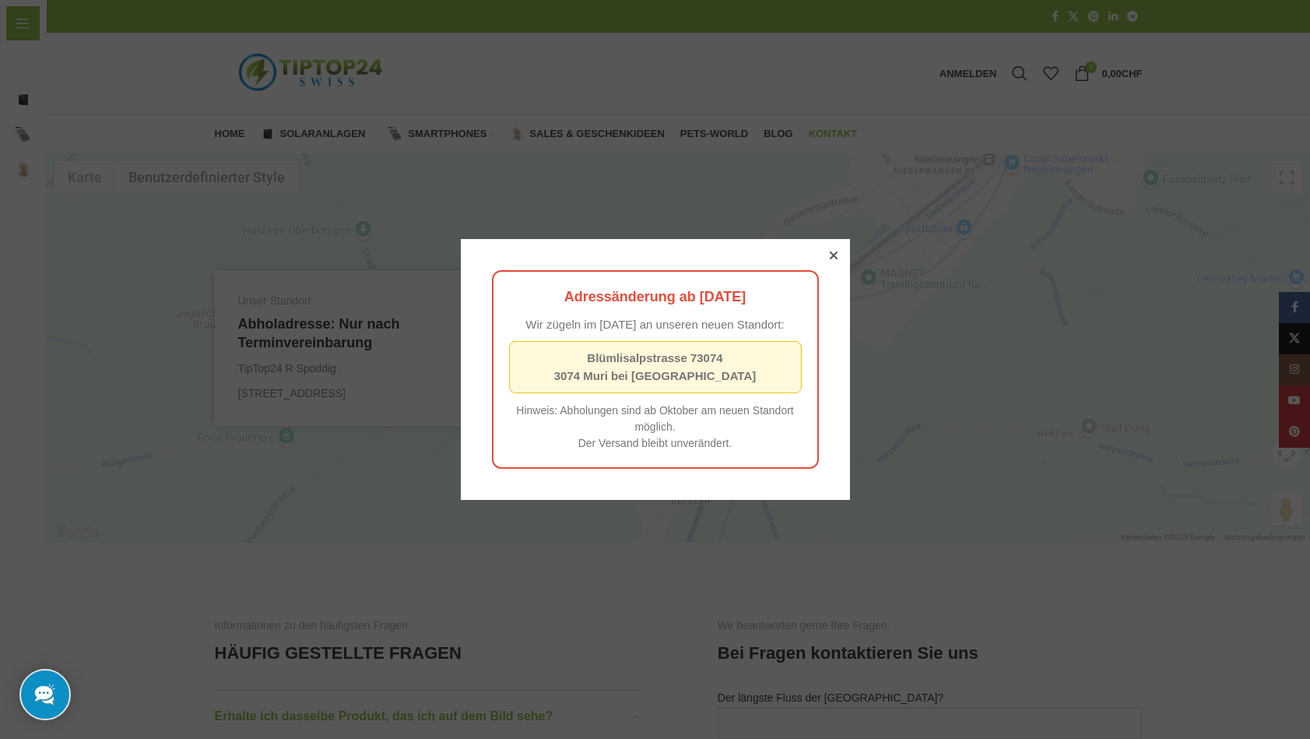
click at [832, 251] on icon at bounding box center [833, 255] width 8 height 8
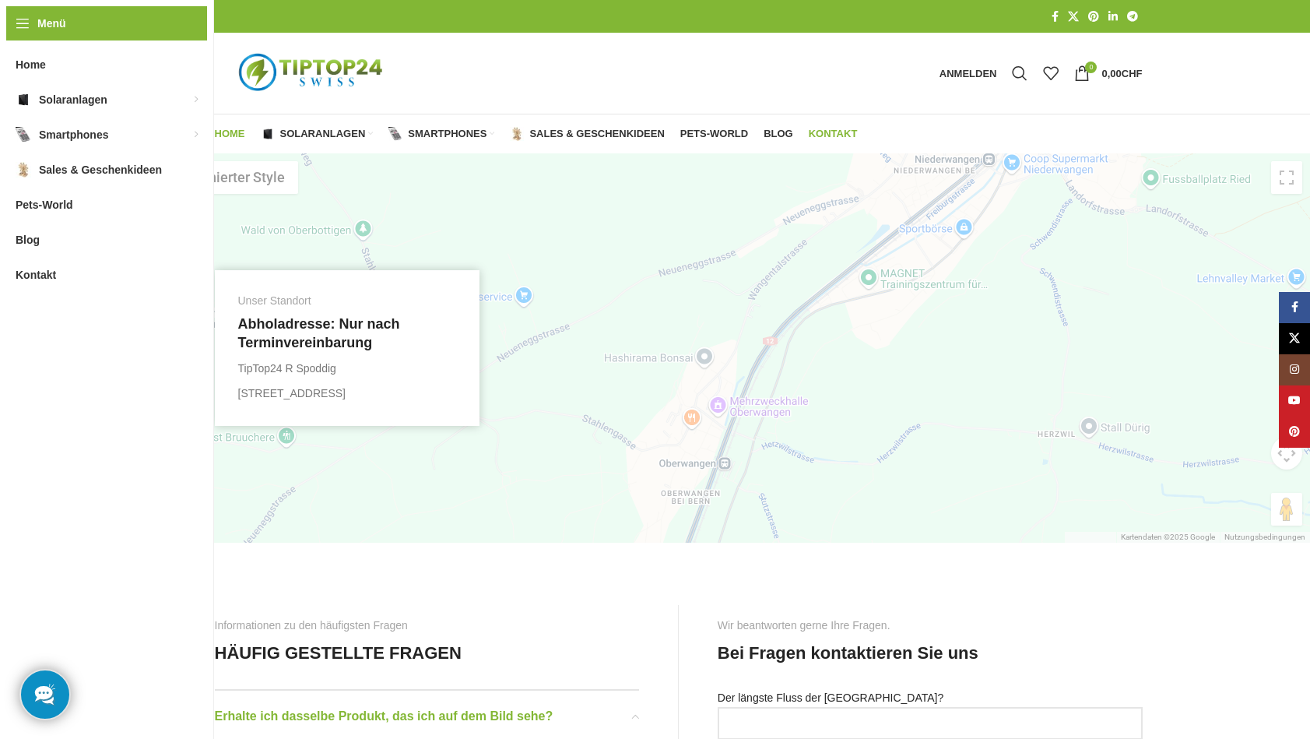
click at [231, 134] on span "Home" at bounding box center [230, 134] width 30 height 12
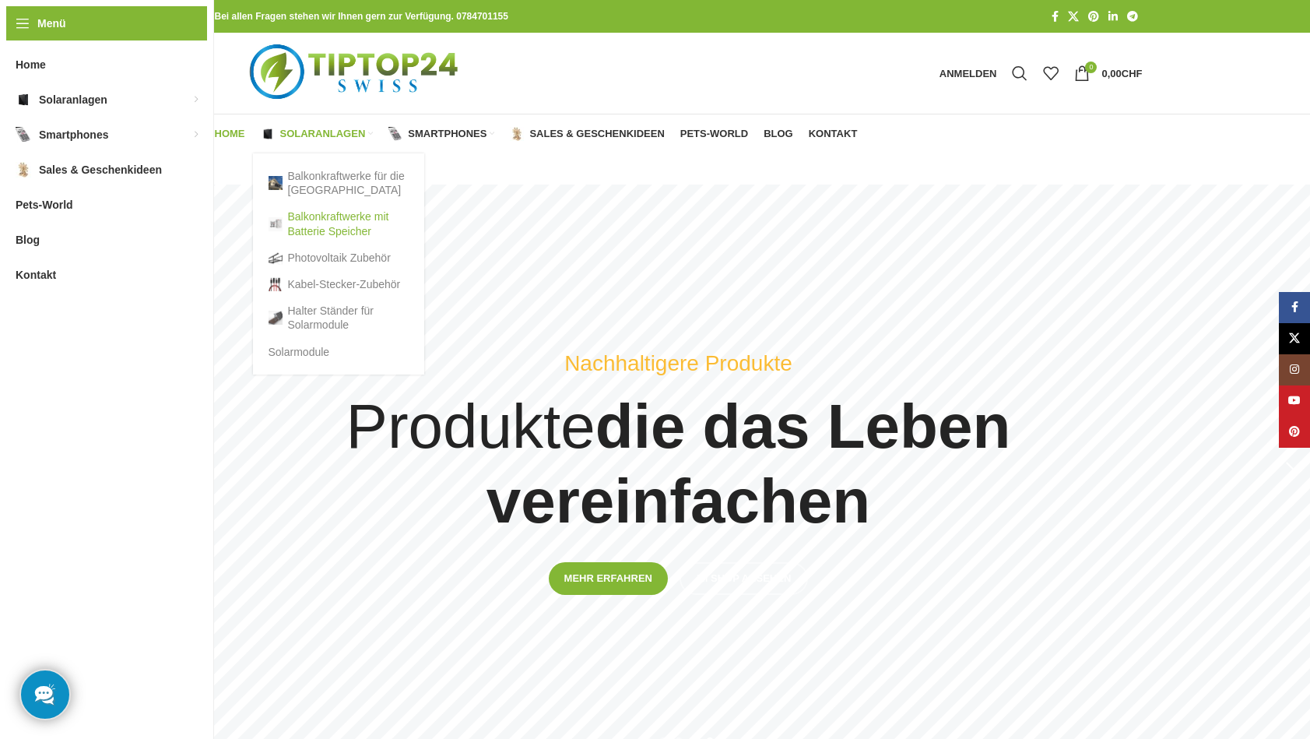
click at [311, 221] on link "Balkonkraftwerke mit Batterie Speicher" at bounding box center [339, 223] width 140 height 40
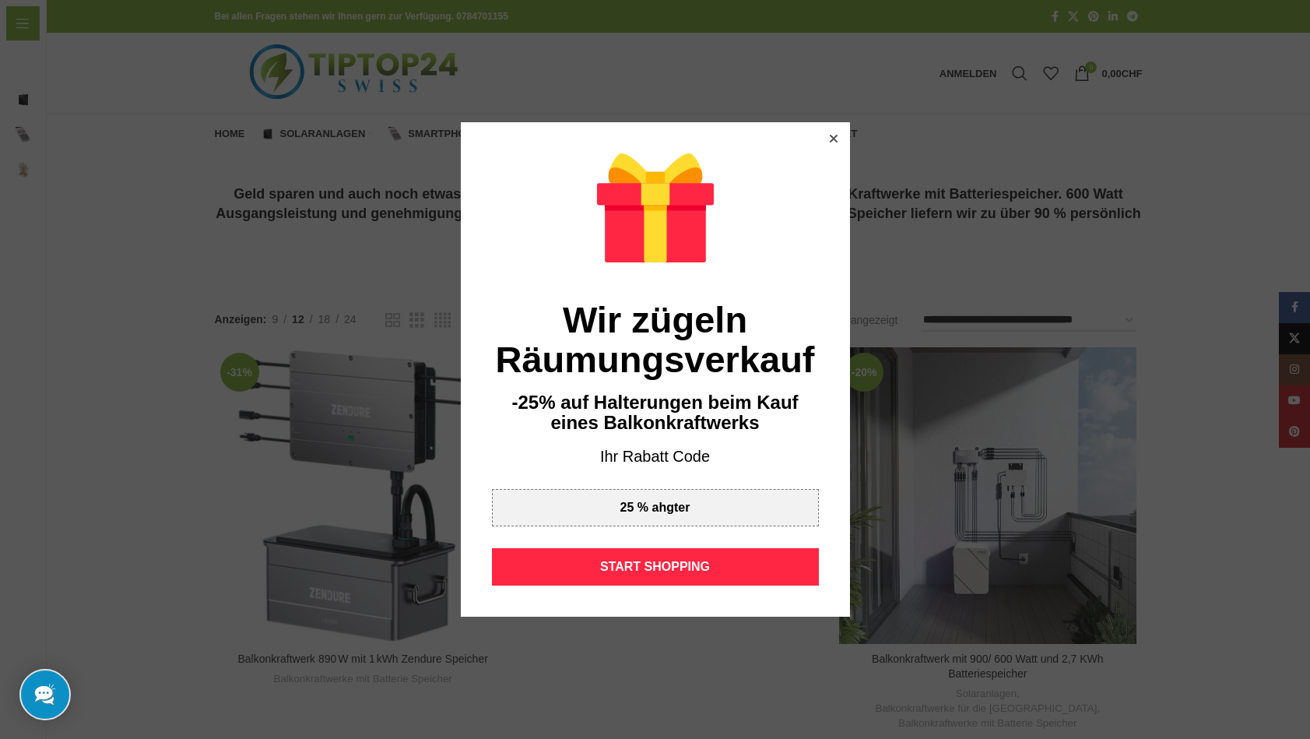
click at [832, 139] on icon at bounding box center [833, 139] width 8 height 8
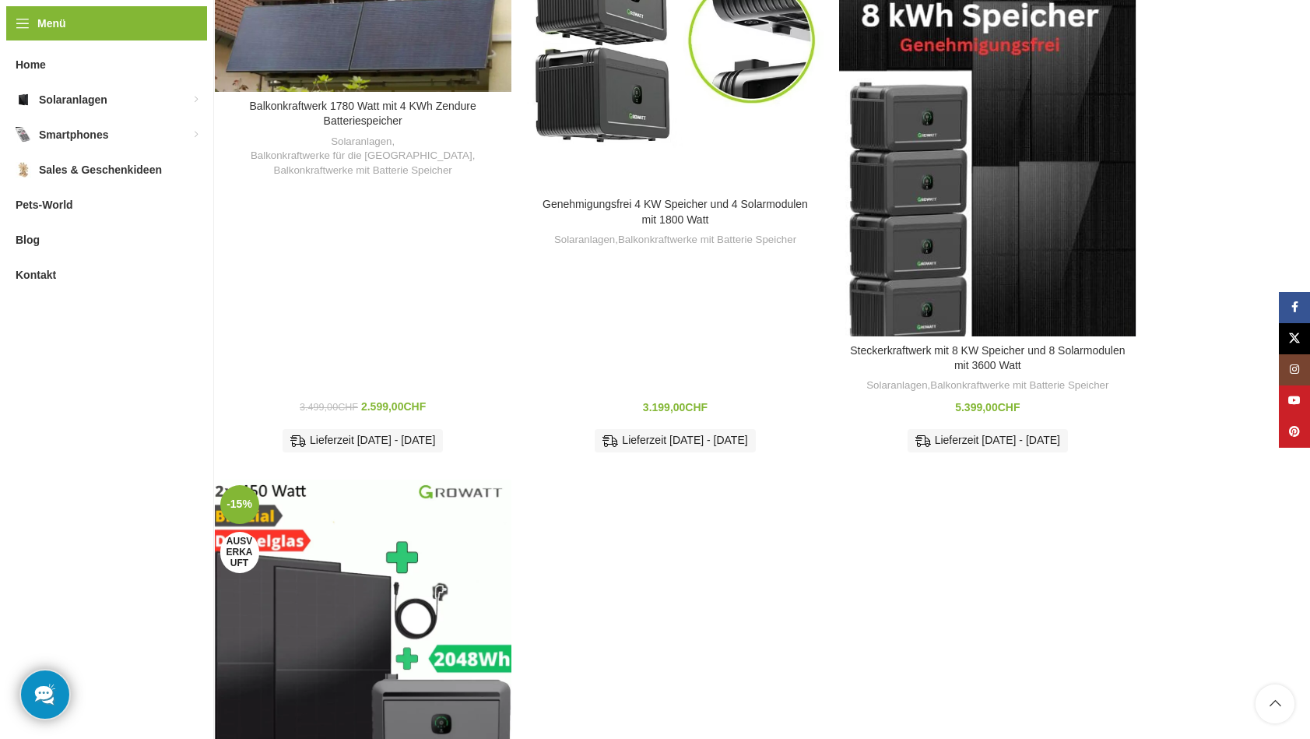
scroll to position [1360, 0]
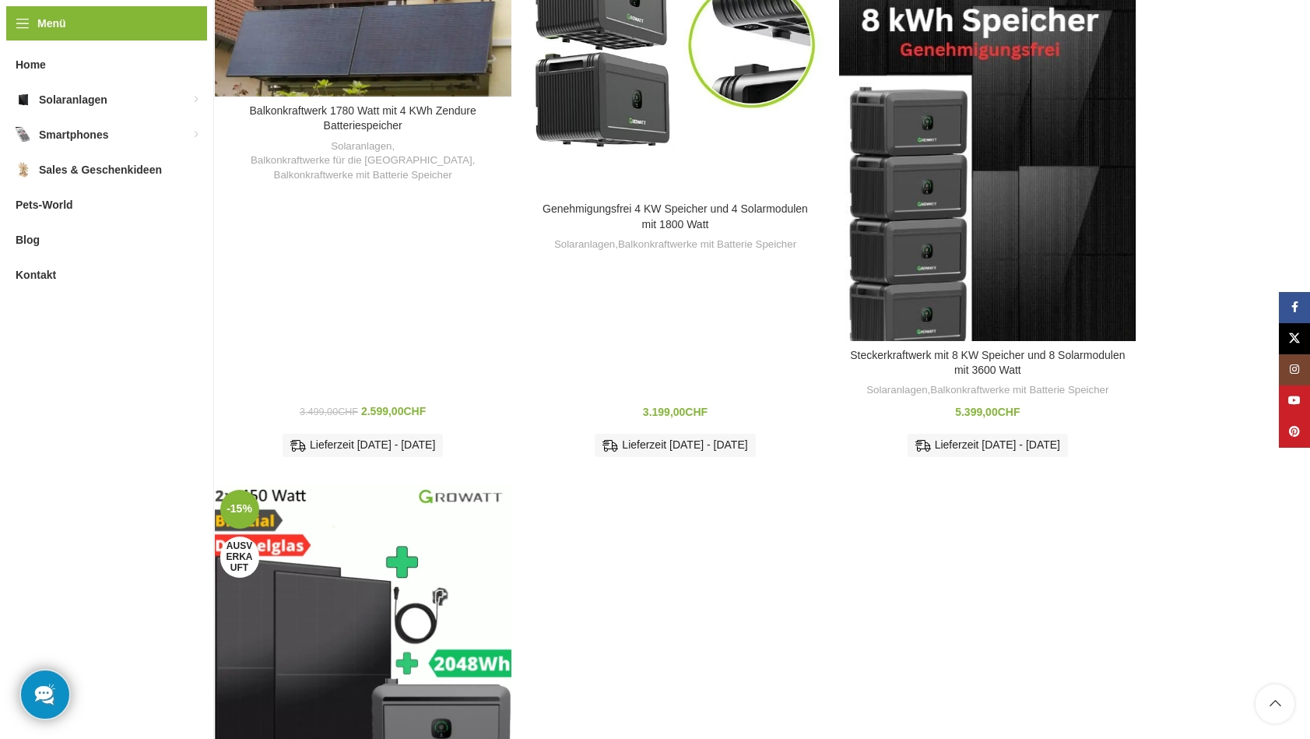
click at [382, 167] on div "Balkonkraftwerk 1780 Watt mit 4 KWh Zendure Batteriespeicher Solaranlagen , Bal…" at bounding box center [363, 287] width 297 height 363
click at [384, 153] on link "Balkonkraftwerke für die [GEOGRAPHIC_DATA]" at bounding box center [362, 160] width 222 height 15
click at [385, 153] on link "Balkonkraftwerke für die [GEOGRAPHIC_DATA]" at bounding box center [362, 160] width 222 height 15
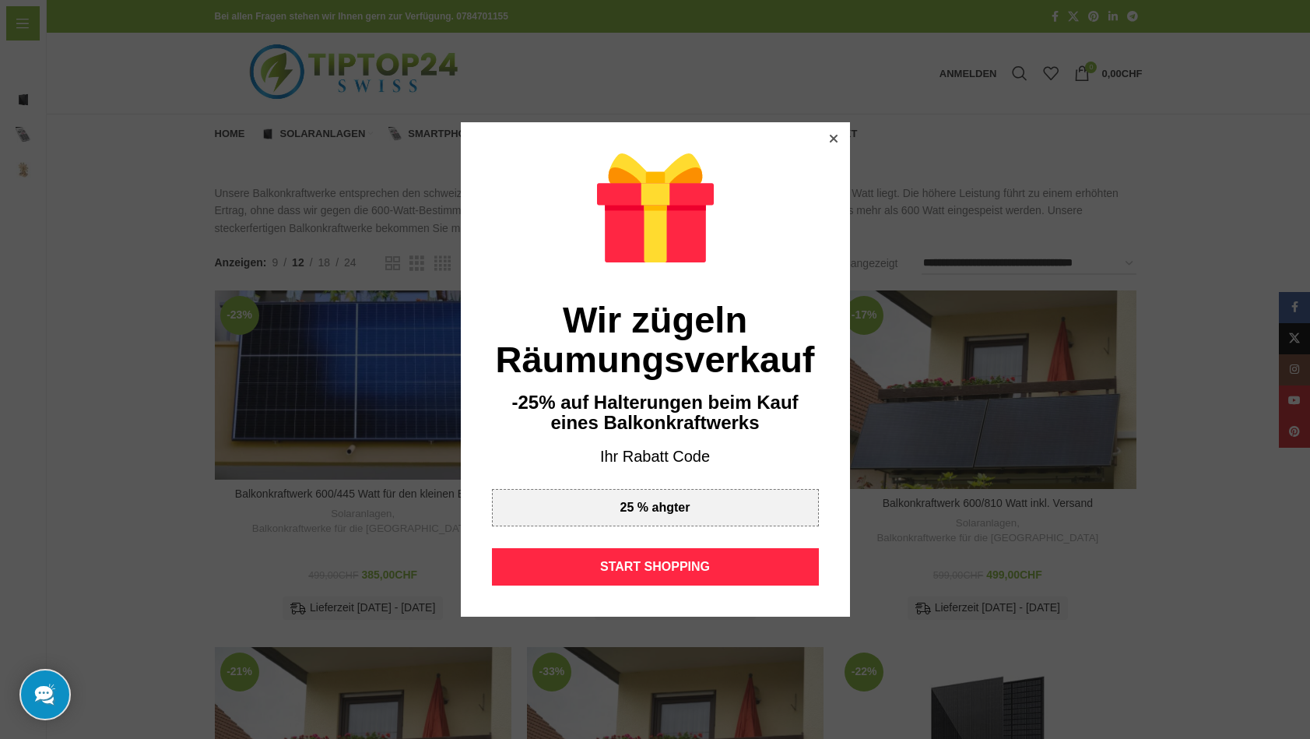
click at [834, 140] on icon at bounding box center [833, 139] width 8 height 8
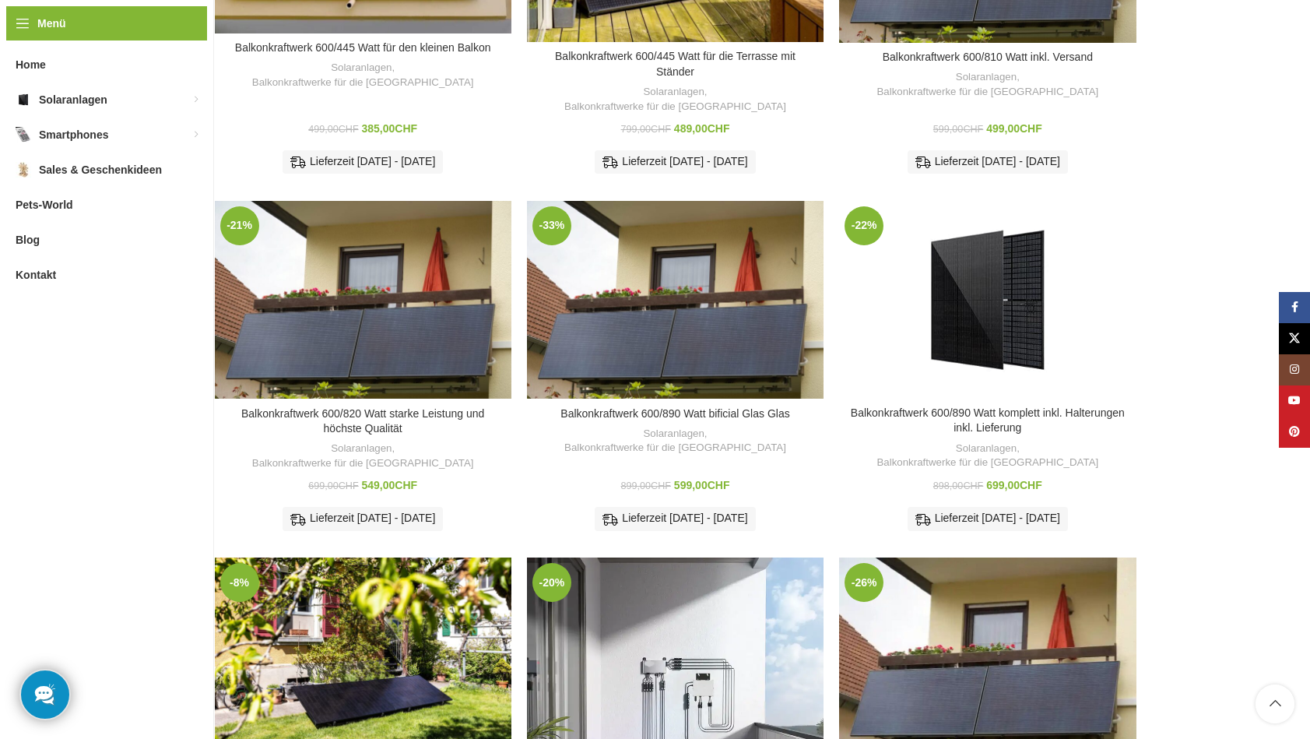
scroll to position [149, 0]
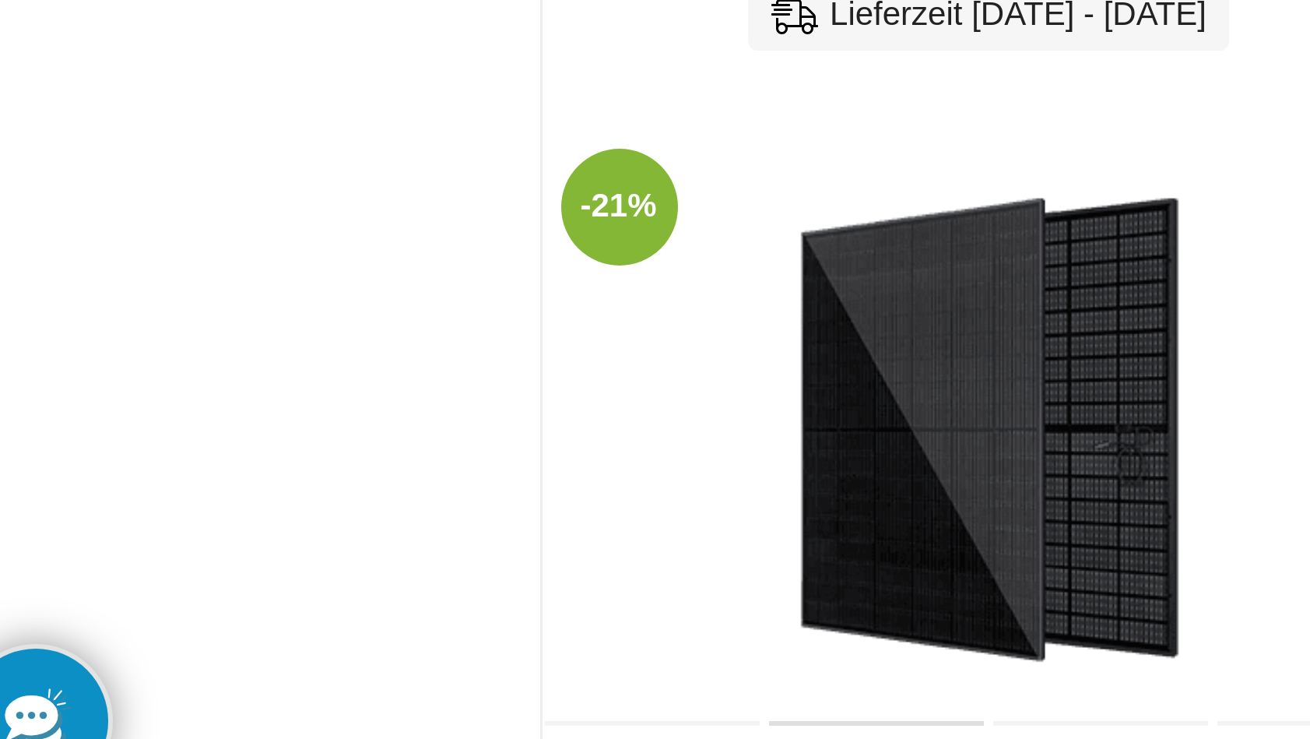
click at [301, 498] on div "Balkonkraftwerk 600/820 Watt starke Leistung und höchste Qualität" at bounding box center [326, 597] width 74 height 198
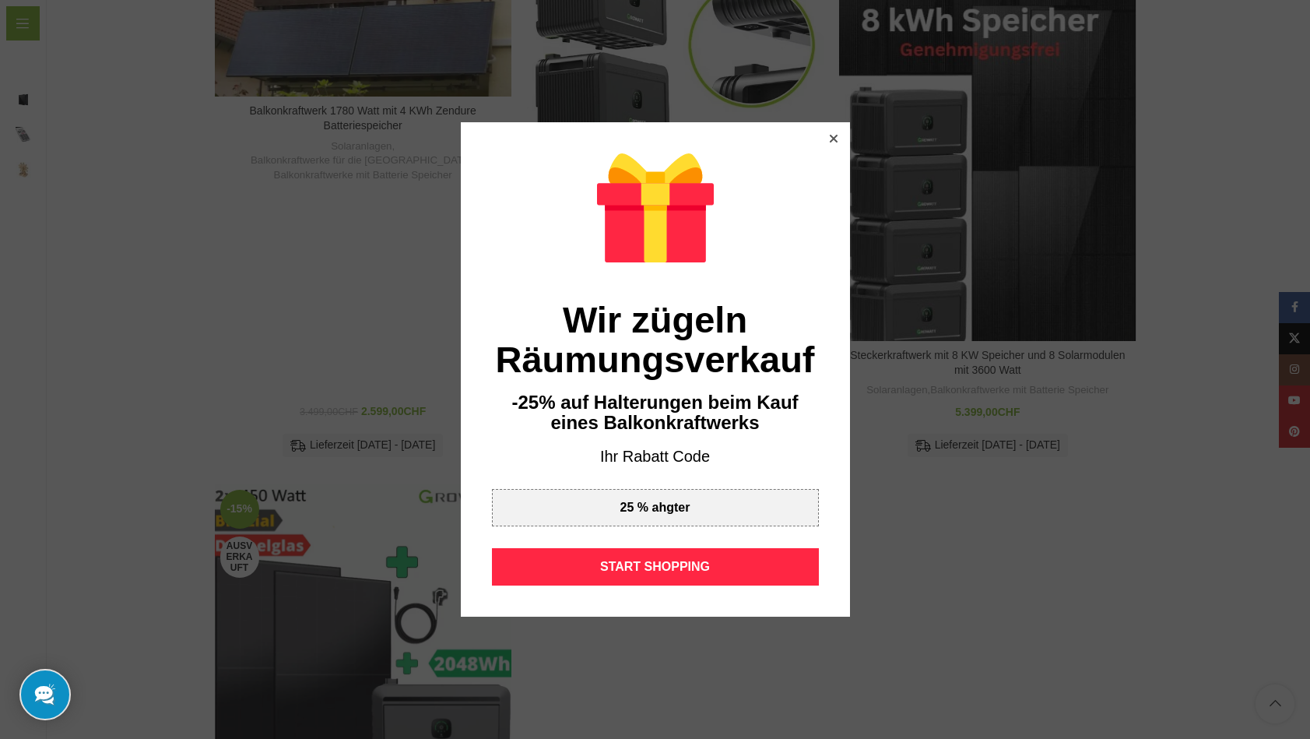
click at [832, 139] on icon at bounding box center [833, 139] width 8 height 8
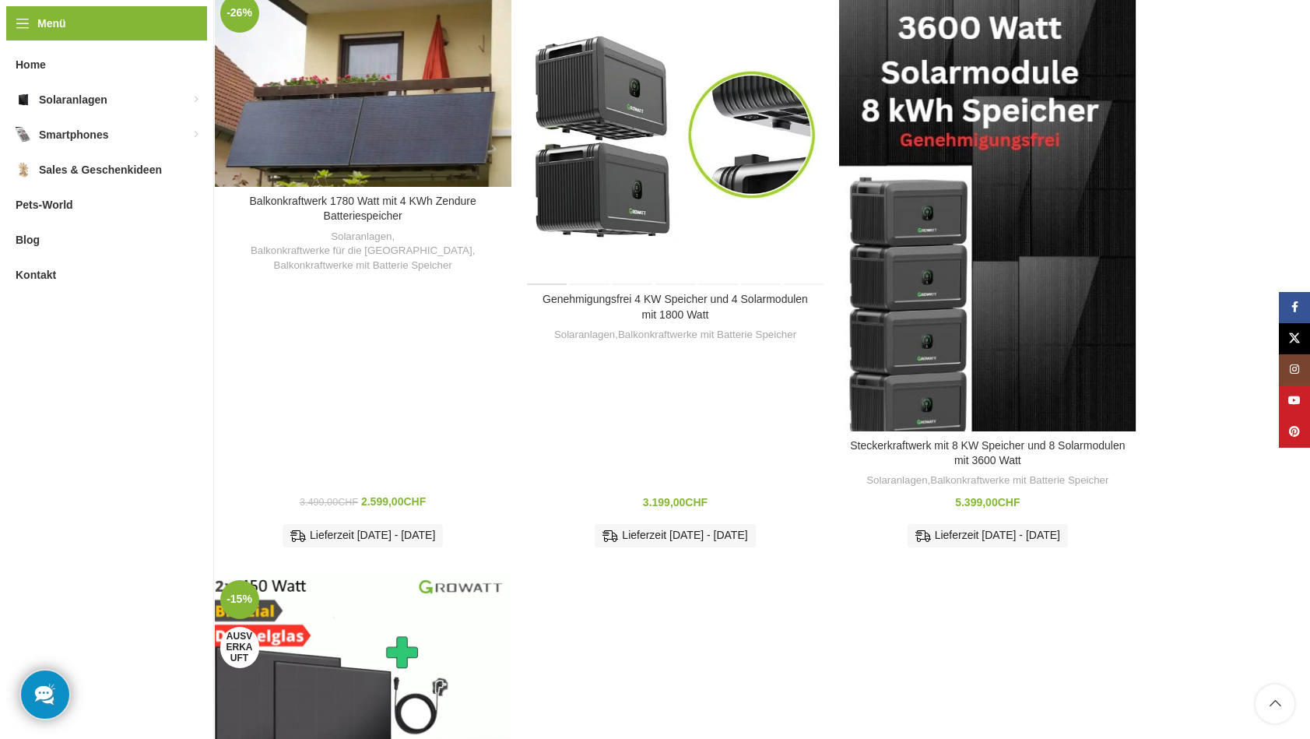
scroll to position [1267, 0]
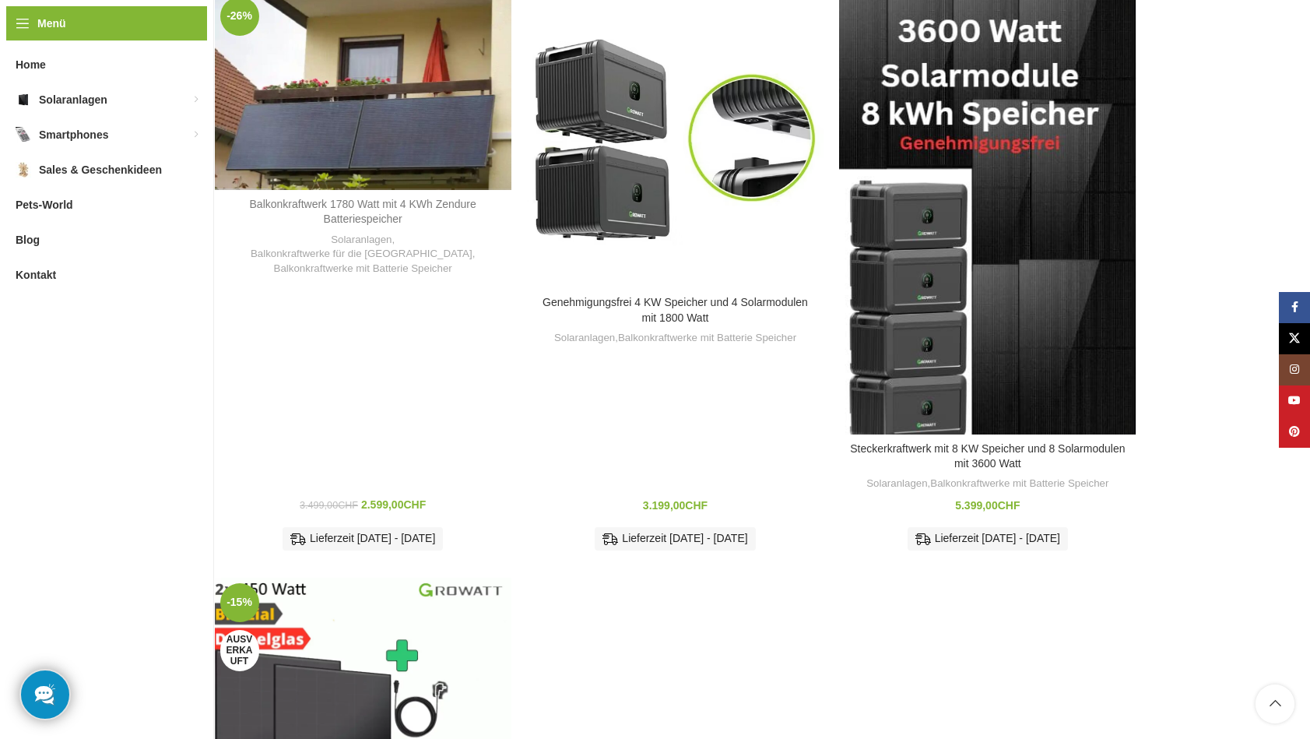
click at [362, 198] on link "Balkonkraftwerk 1780 Watt mit 4 KWh Zendure Batteriespeicher" at bounding box center [363, 212] width 227 height 28
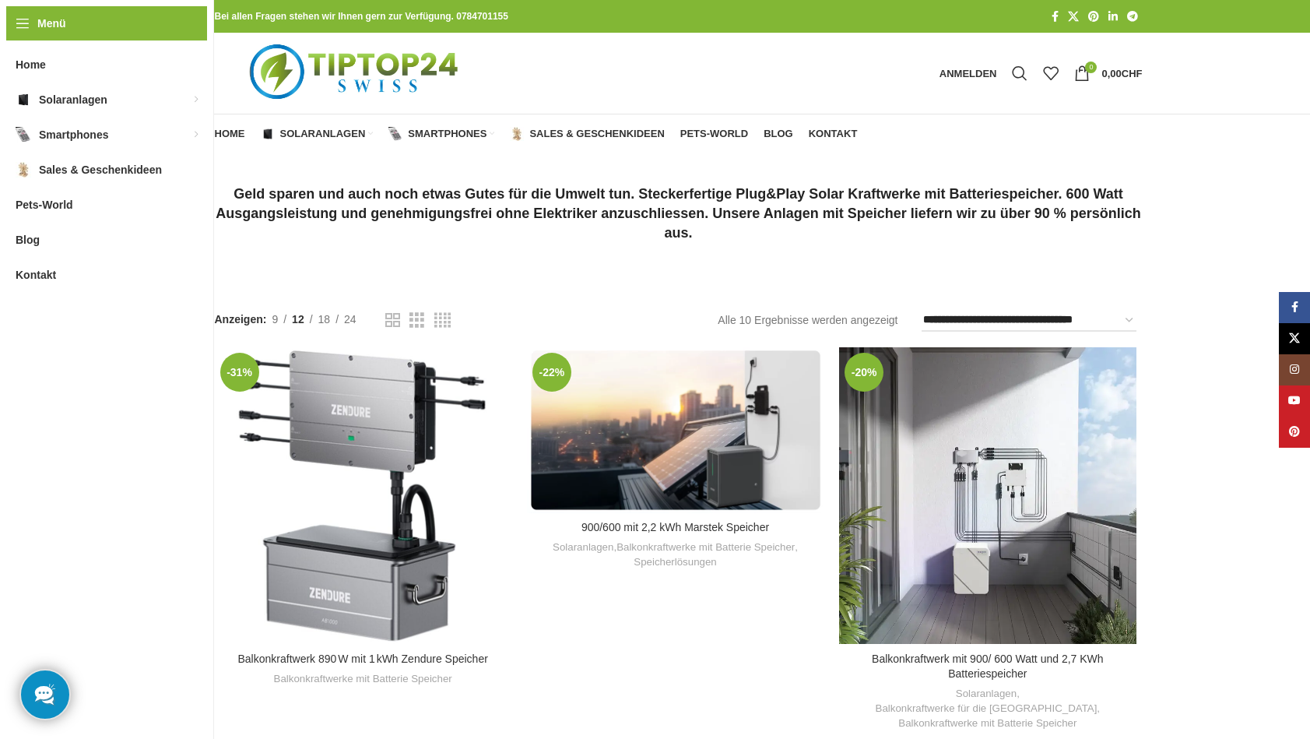
scroll to position [0, 0]
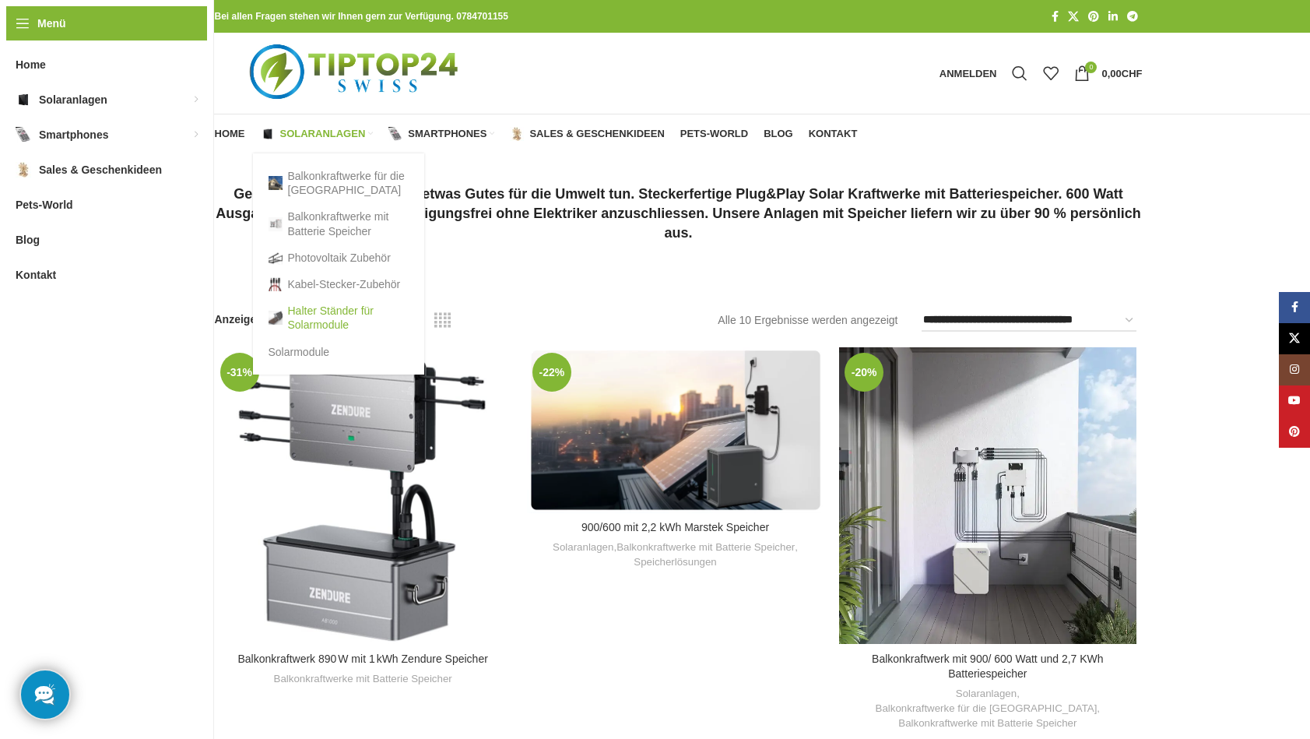
click at [335, 318] on link "Halter Ständer für Solarmodule" at bounding box center [339, 317] width 140 height 40
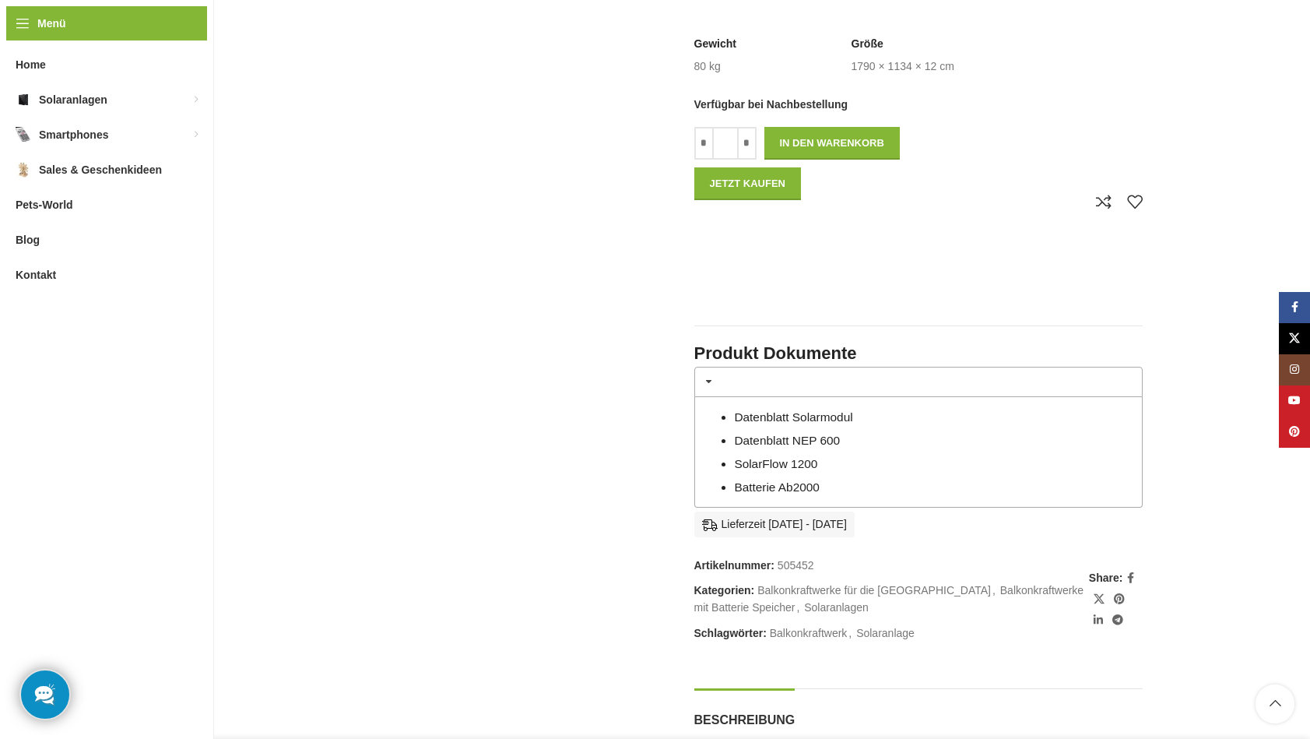
scroll to position [965, 0]
click at [774, 478] on link "Batterie Ab2000" at bounding box center [777, 484] width 86 height 13
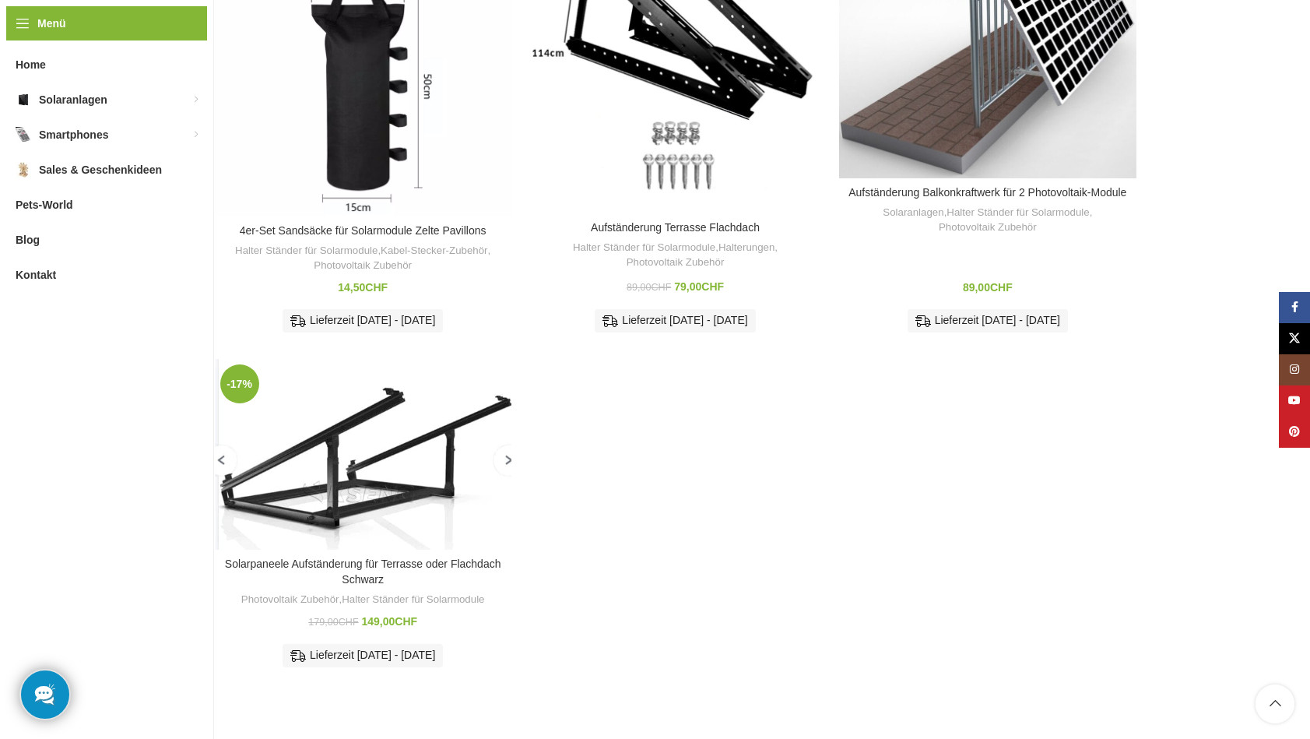
scroll to position [304, 0]
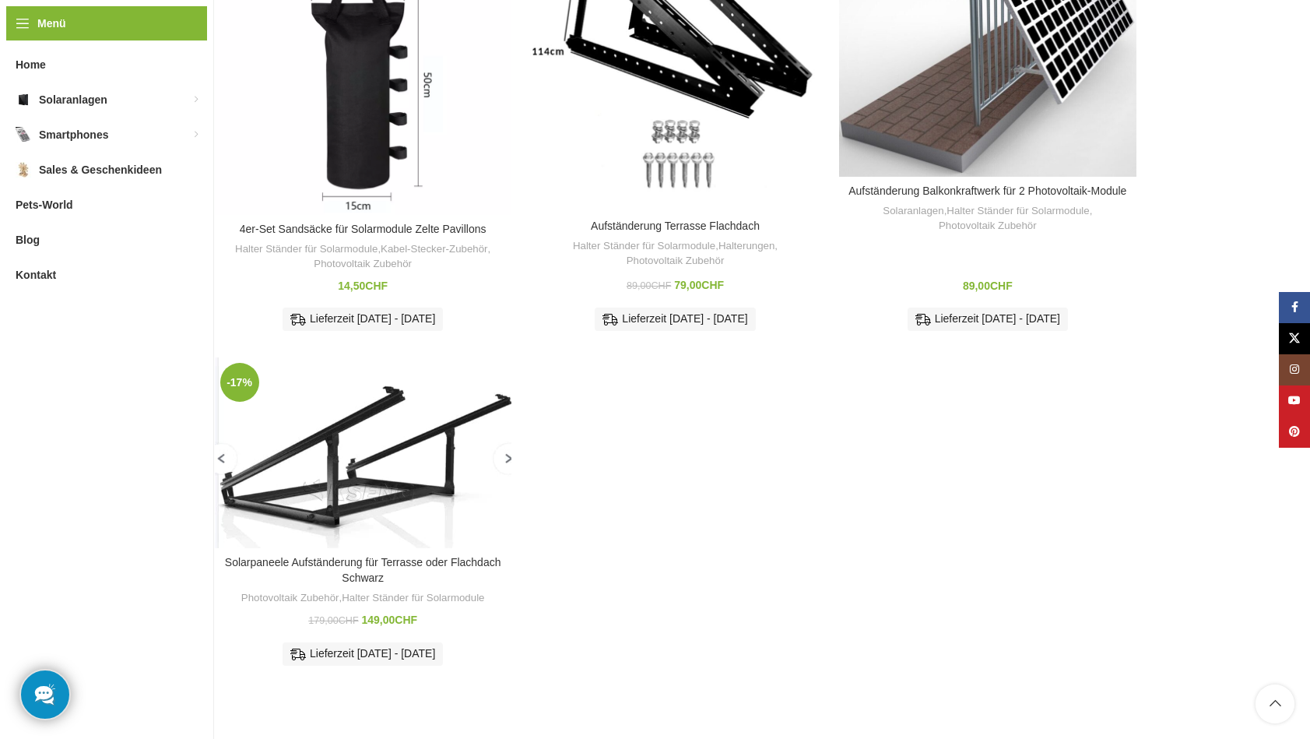
click at [511, 453] on img "Solarpaneele Aufständerung für Terrasse oder Flachdach Schwarz" at bounding box center [363, 452] width 297 height 191
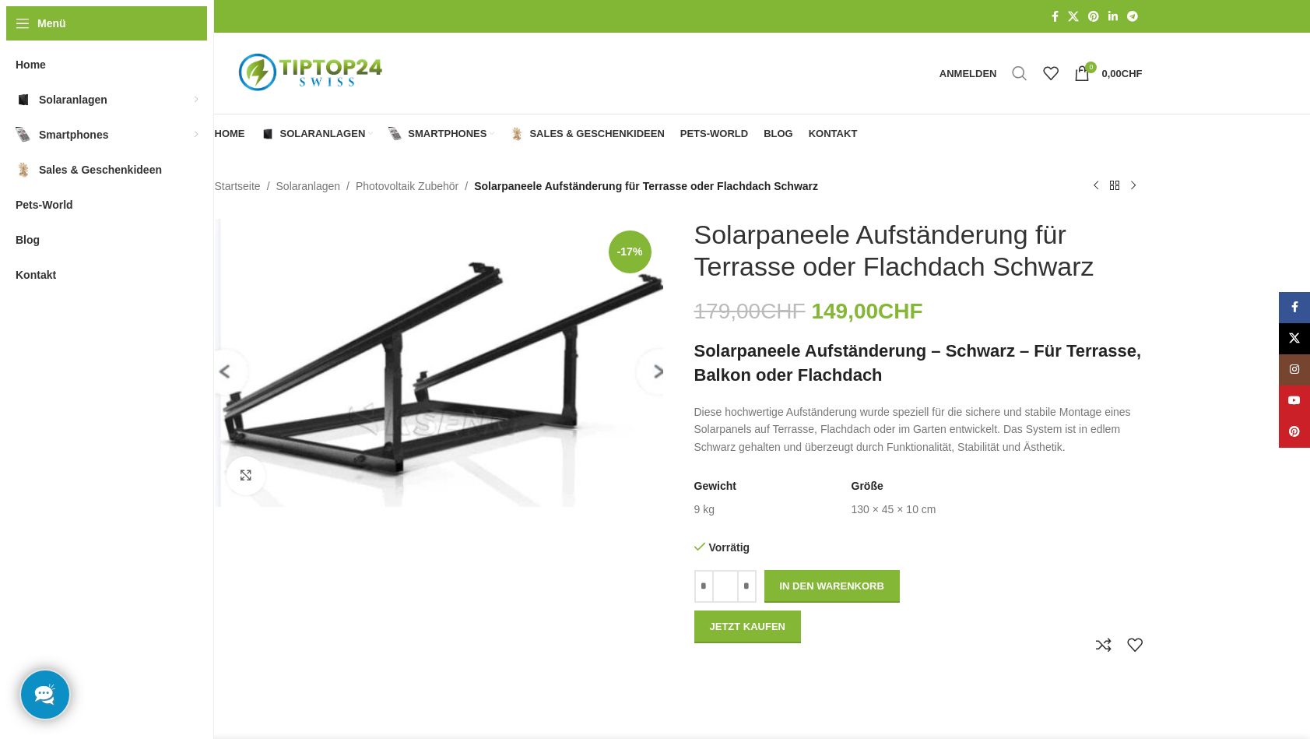
click at [1018, 73] on span "Suche" at bounding box center [1020, 73] width 16 height 16
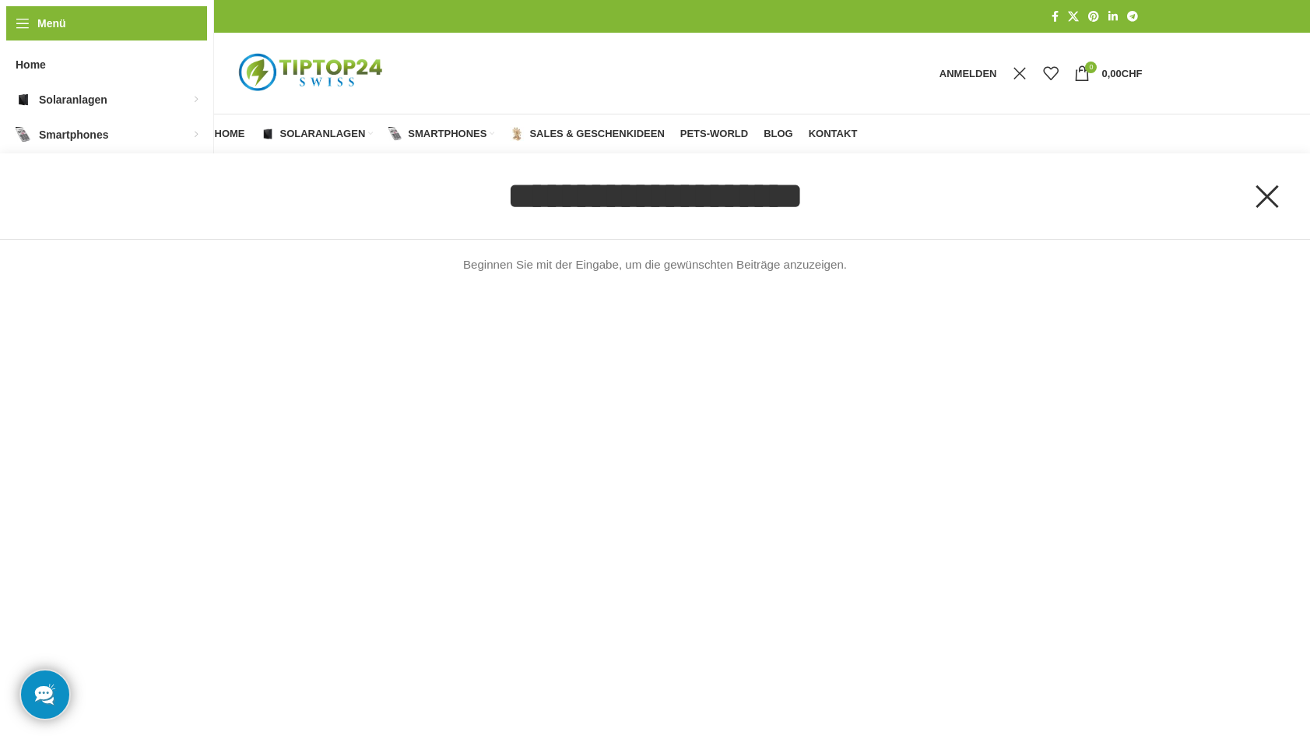
type input "*"
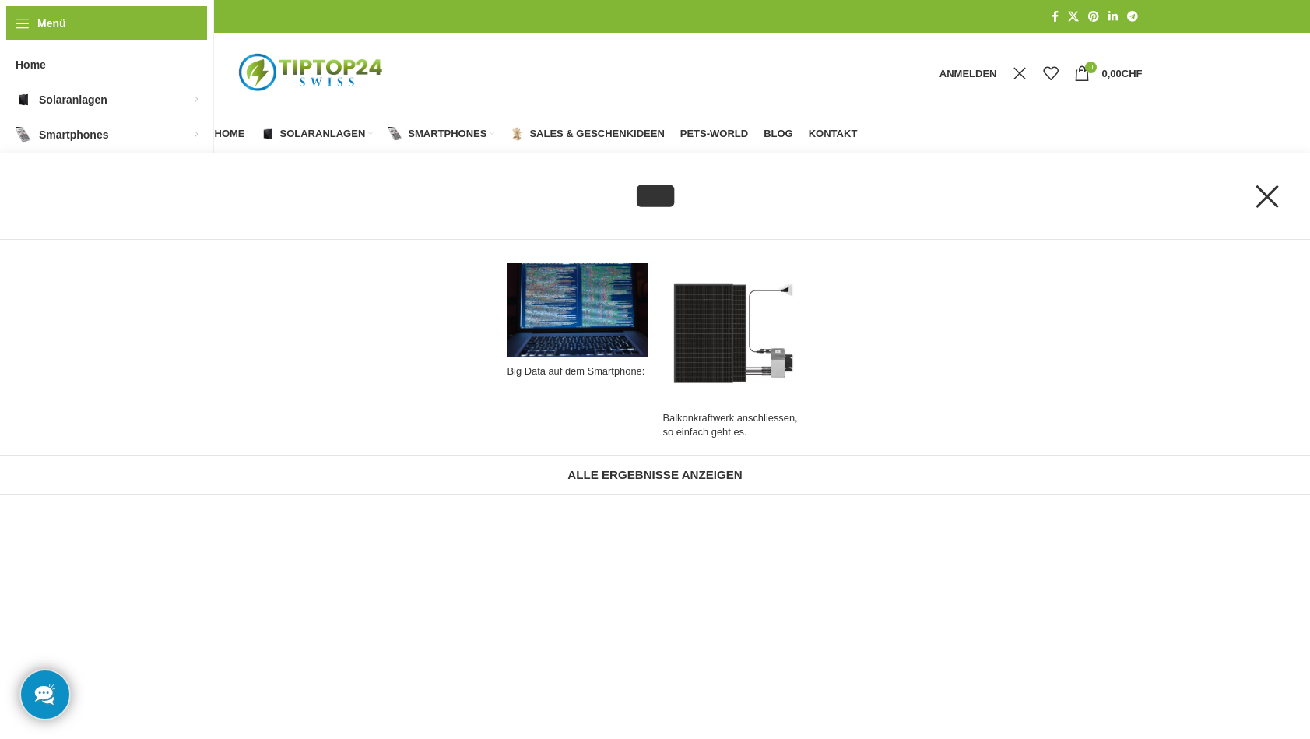
type input "***"
click at [570, 315] on link "Big Data auf dem Smartphone:" at bounding box center [578, 351] width 156 height 192
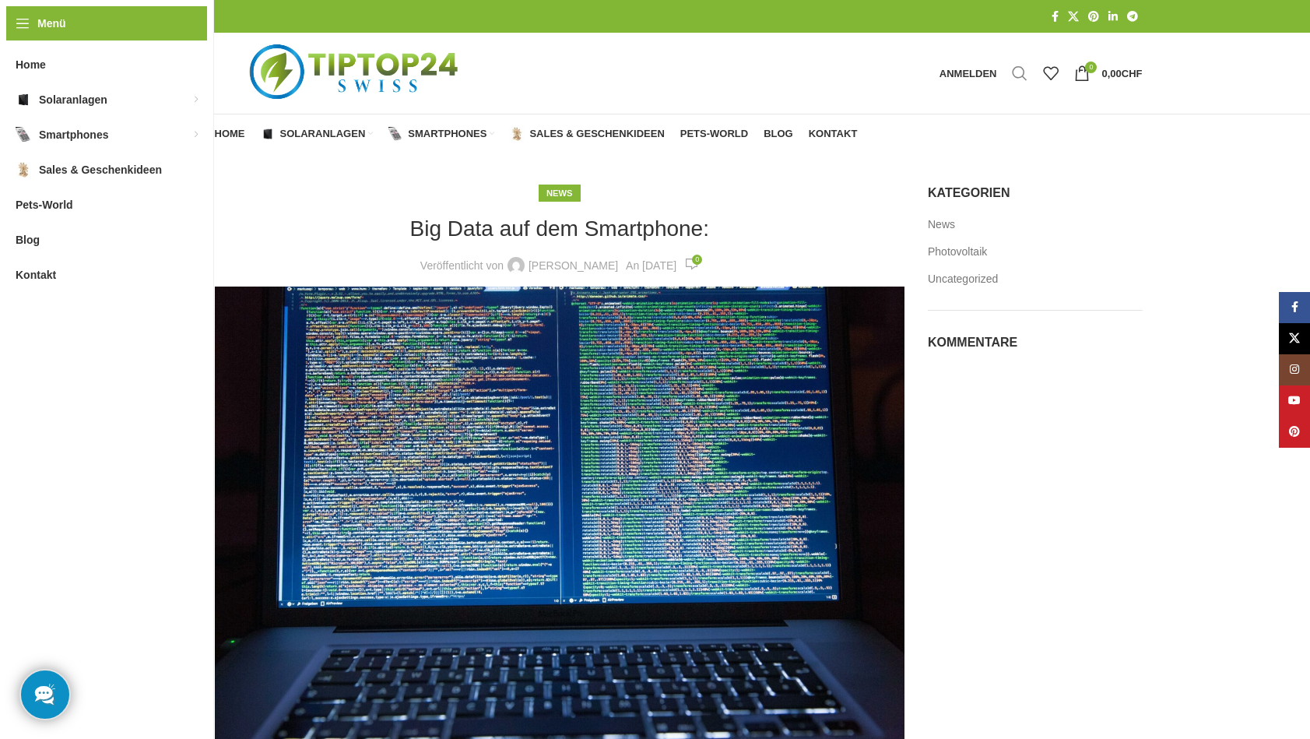
click at [1017, 69] on span "Suche" at bounding box center [1020, 73] width 16 height 16
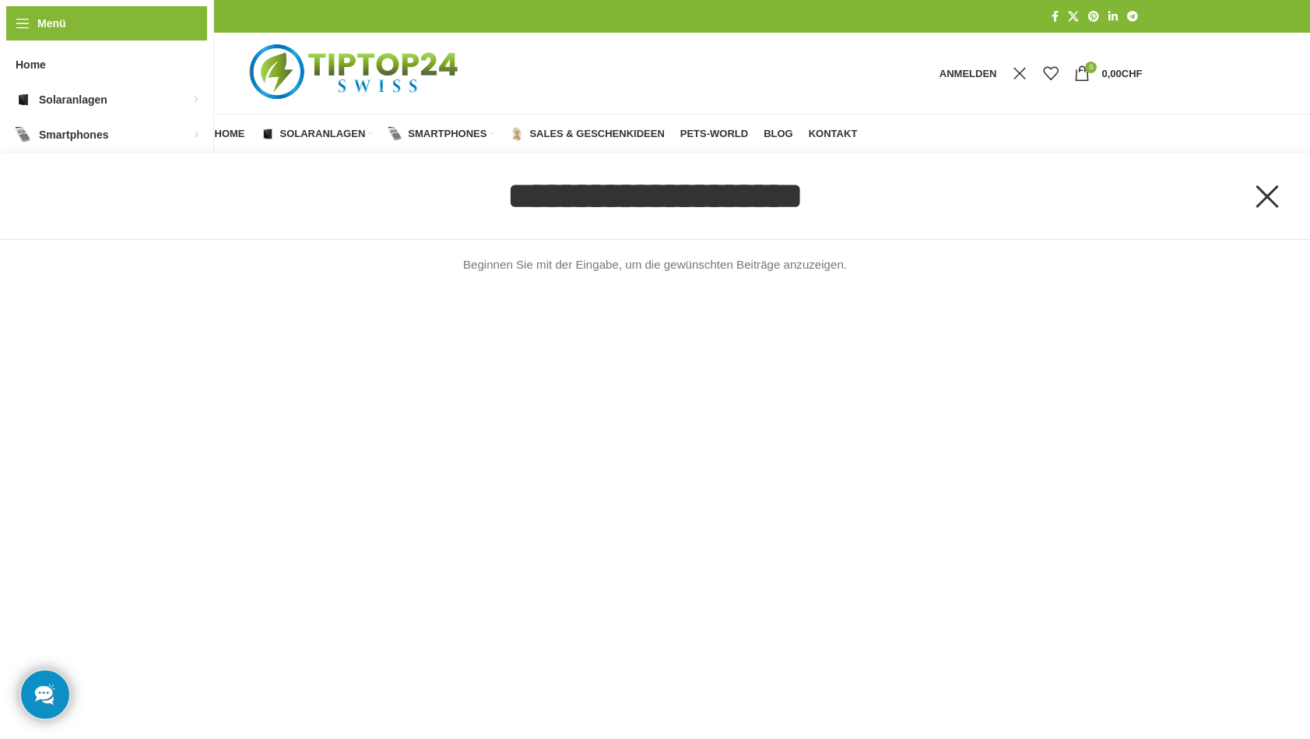
click at [526, 203] on input "Suche" at bounding box center [655, 196] width 1155 height 86
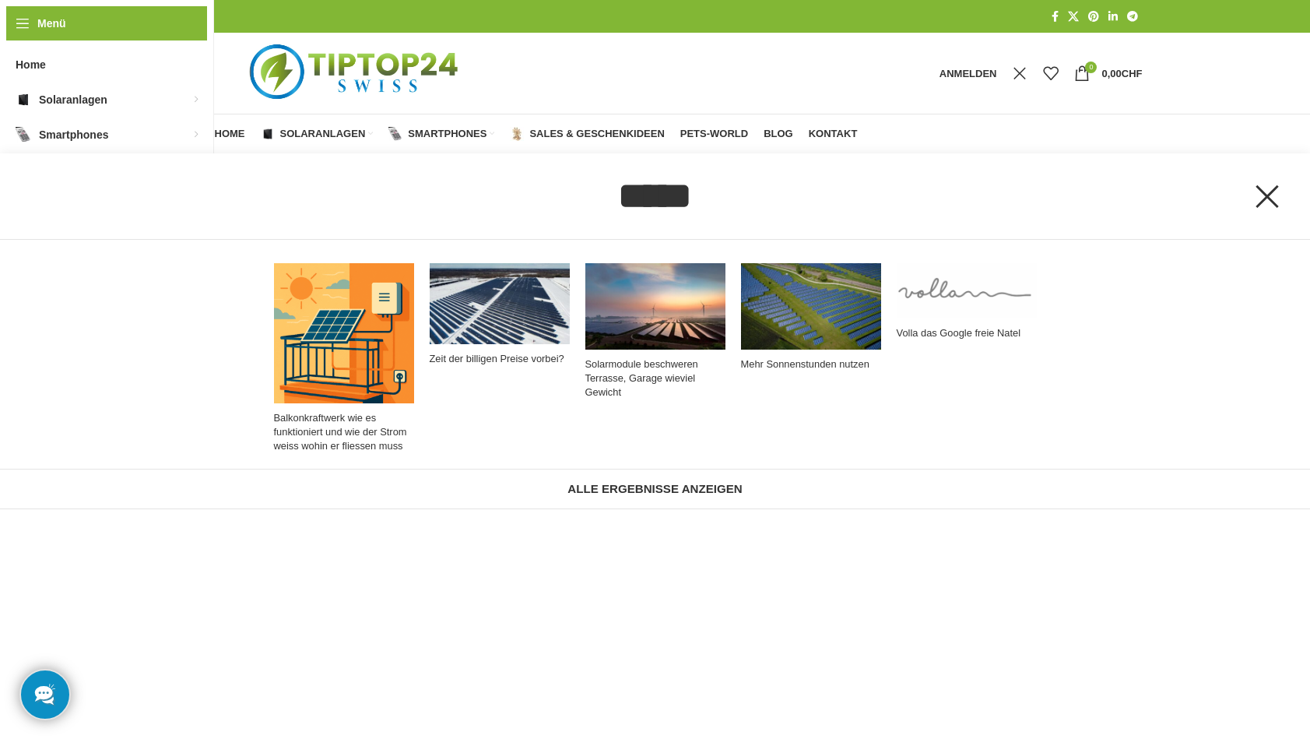
type input "*****"
click at [357, 369] on link "Balkonkraftwerk wie es funktioniert und wie der Strom weiss wohin er fliessen m…" at bounding box center [344, 358] width 156 height 206
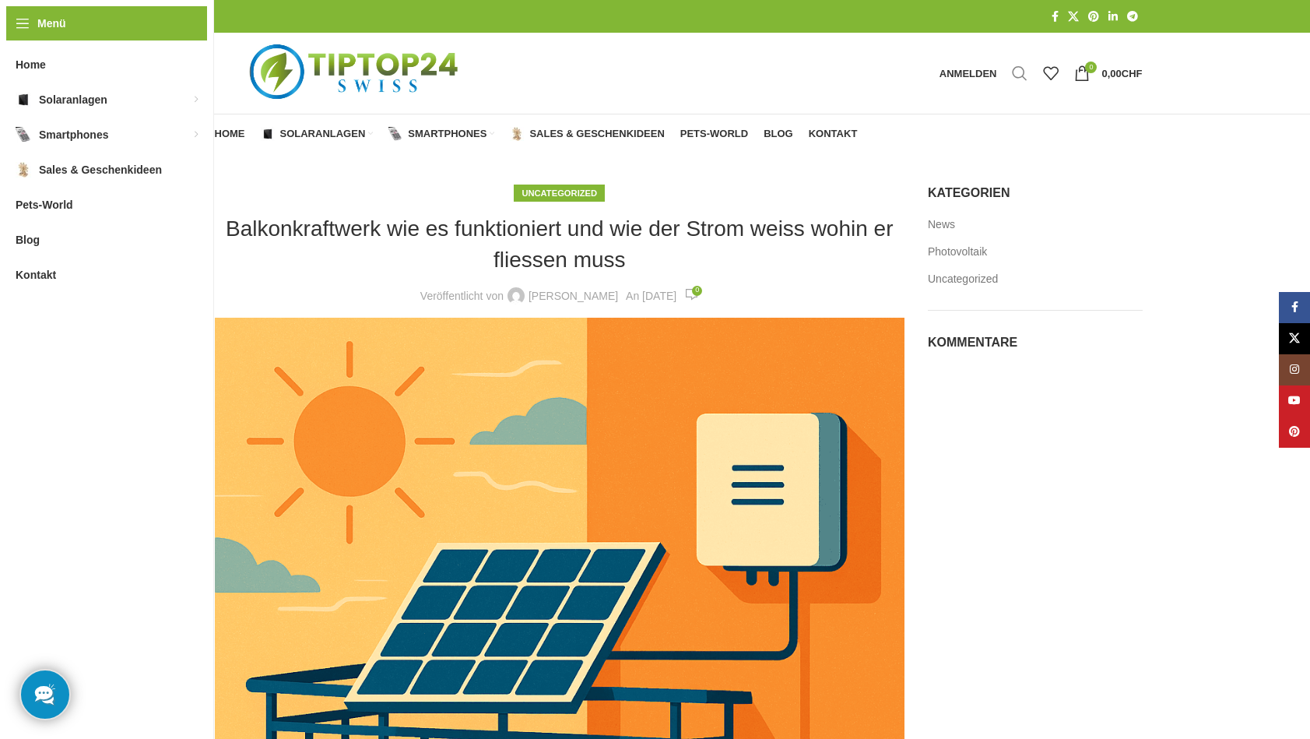
click at [1017, 69] on span "Suche" at bounding box center [1020, 73] width 16 height 16
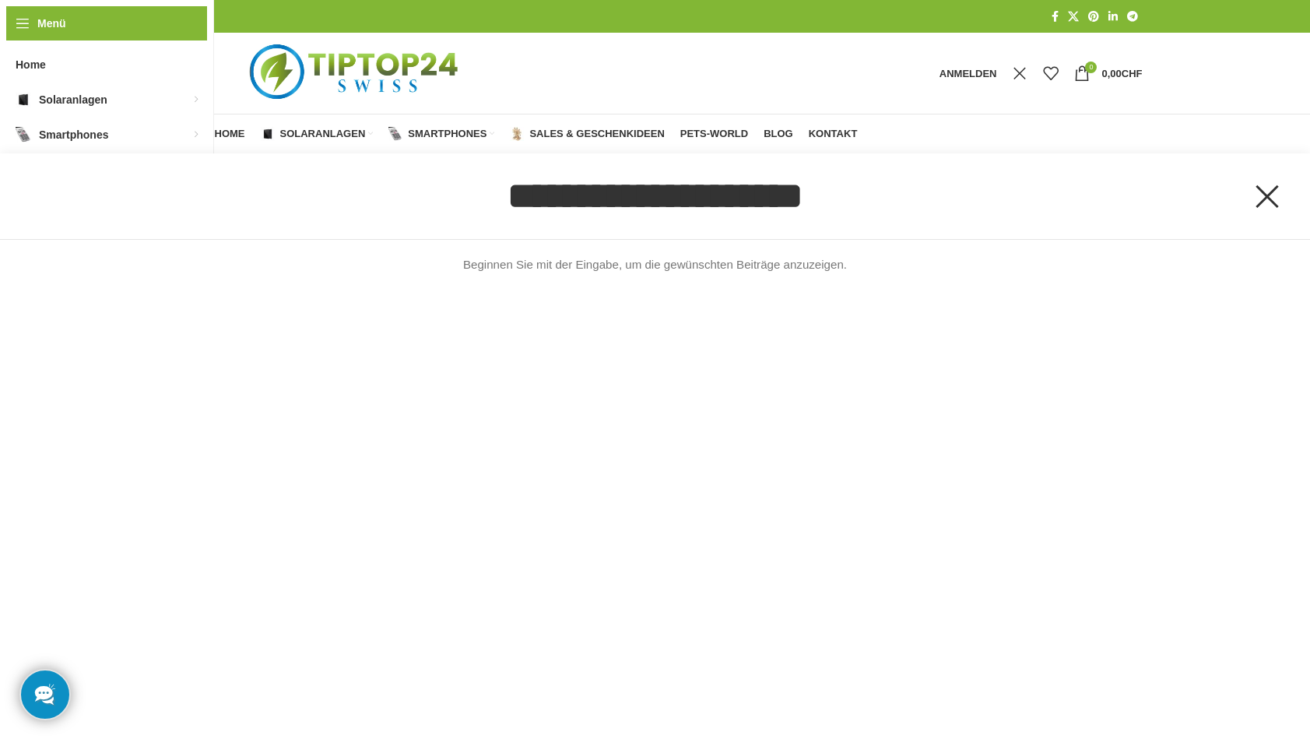
click at [648, 202] on input "Suche" at bounding box center [655, 196] width 1155 height 86
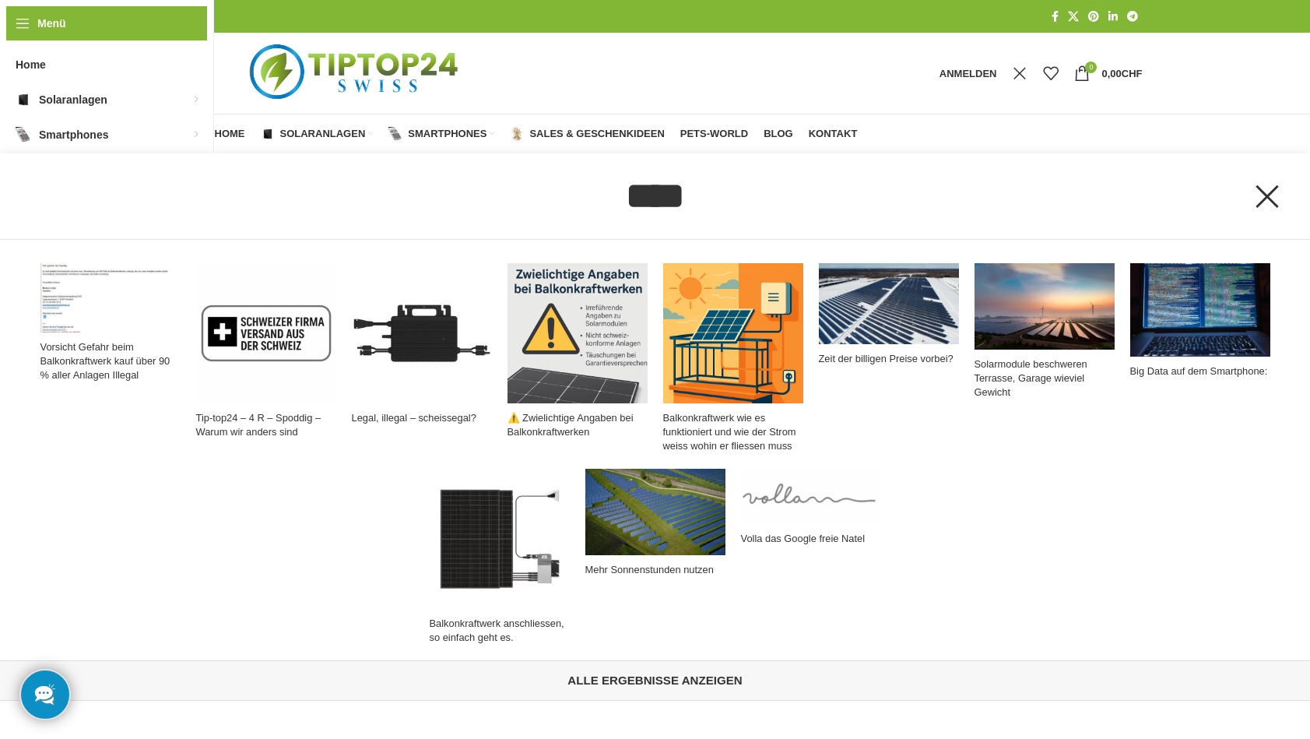
type input "****"
click at [635, 679] on link "Alle Ergebnisse anzeigen" at bounding box center [655, 680] width 1310 height 40
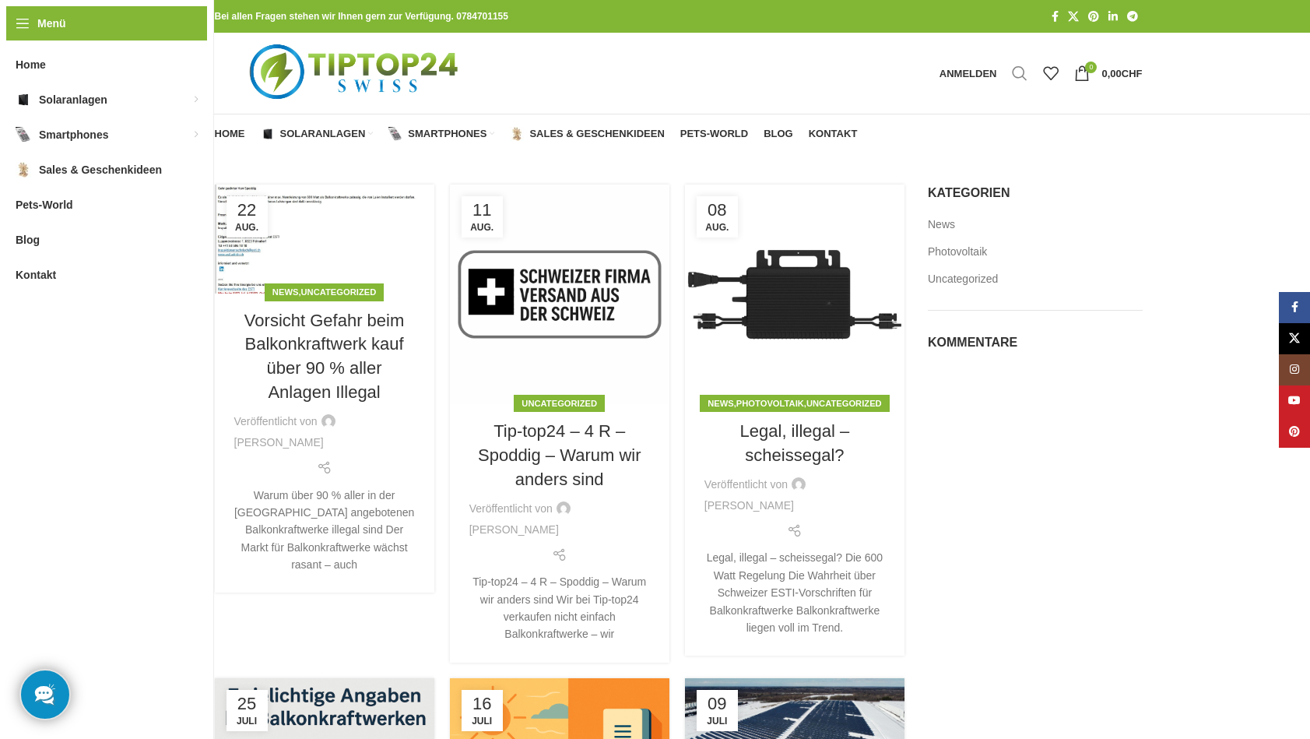
click at [1015, 70] on span "Suche" at bounding box center [1020, 73] width 16 height 16
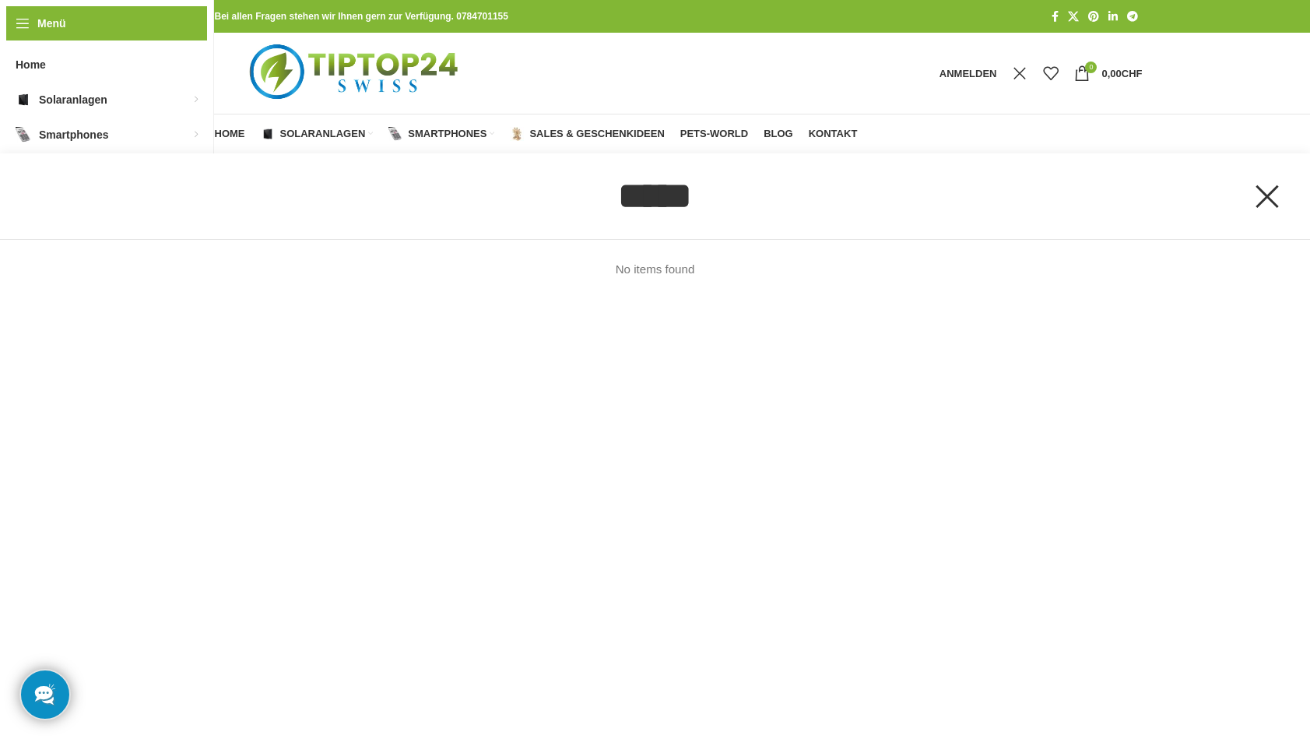
click at [634, 195] on input "*****" at bounding box center [655, 196] width 1155 height 86
type input "******"
click button "Suche" at bounding box center [0, 0] width 0 height 0
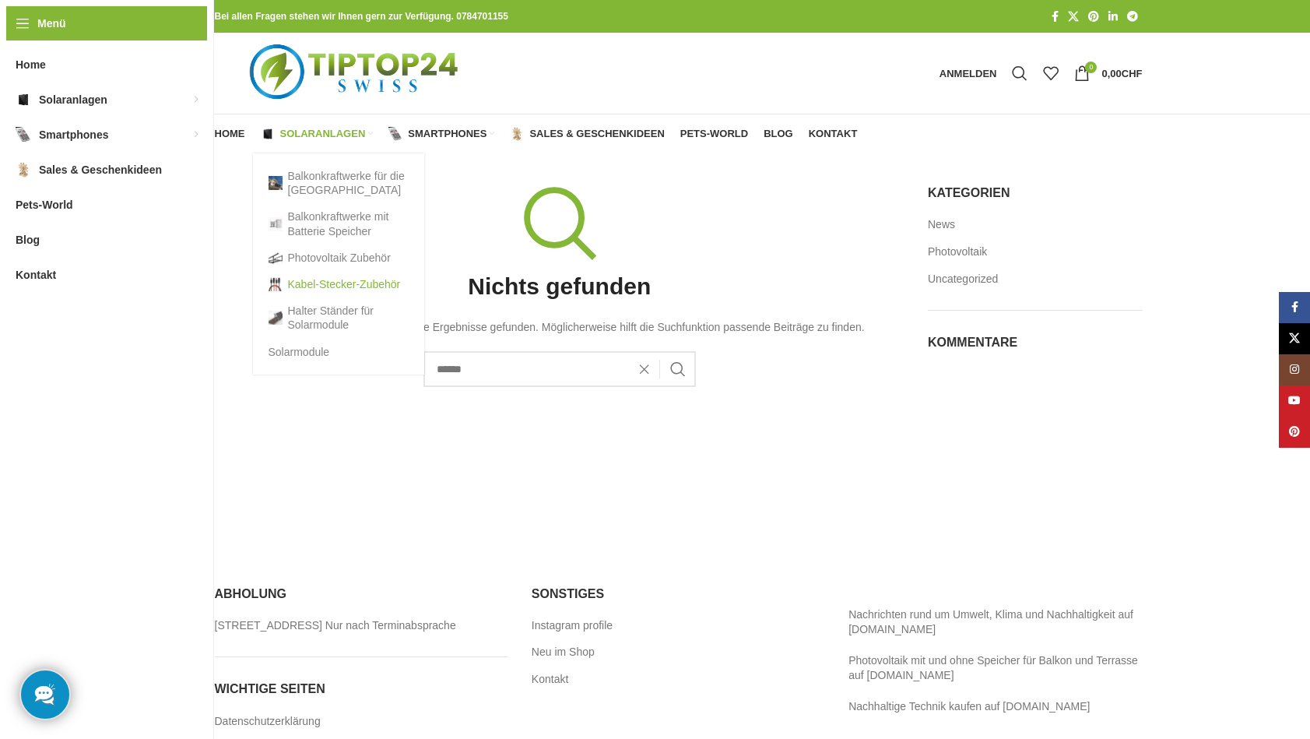
click at [330, 280] on link "Kabel-Stecker-Zubehör" at bounding box center [339, 284] width 140 height 26
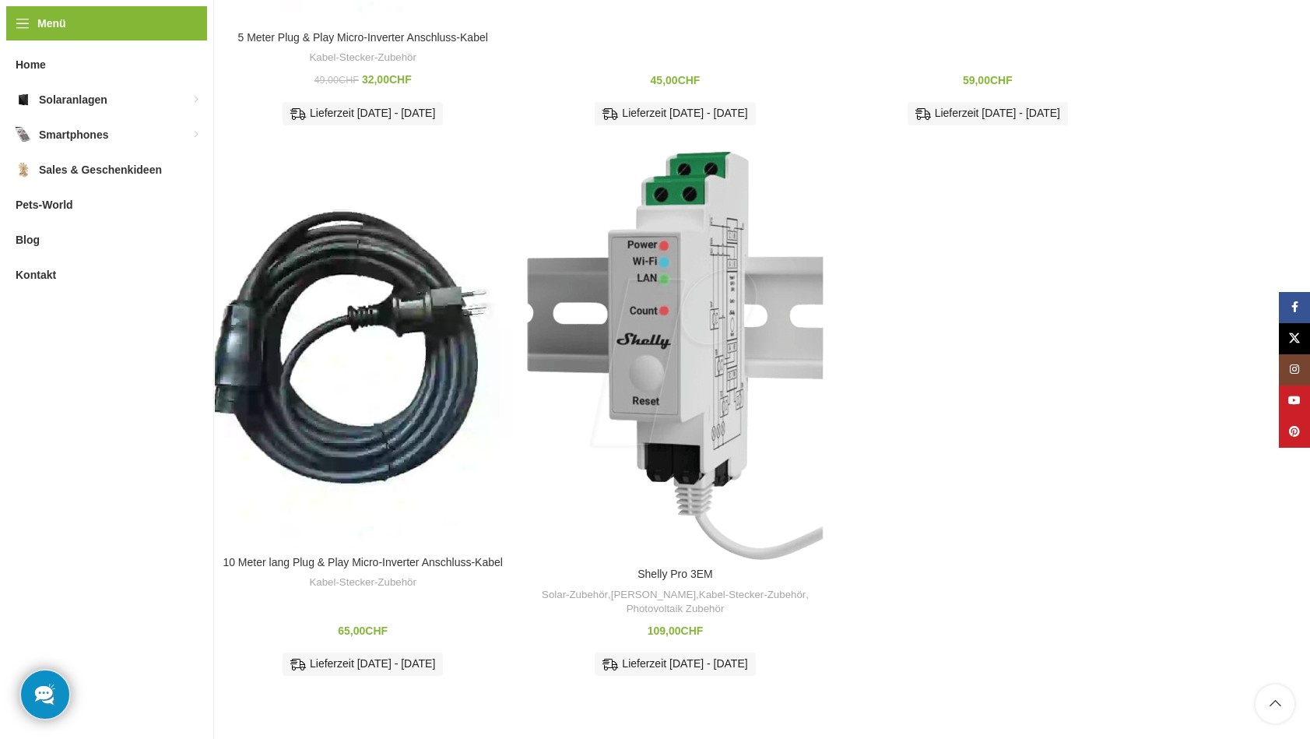
scroll to position [1582, 0]
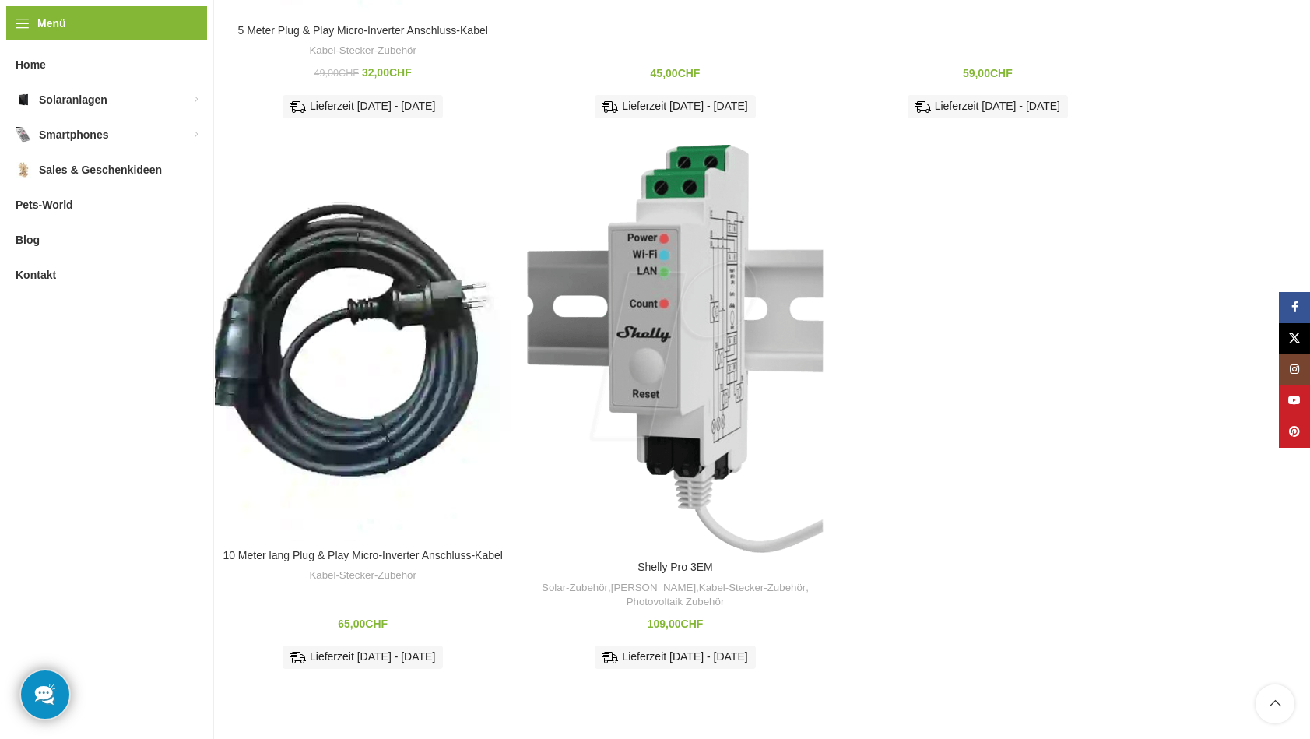
click at [694, 394] on img "Shelly Pro 3EM" at bounding box center [675, 349] width 297 height 408
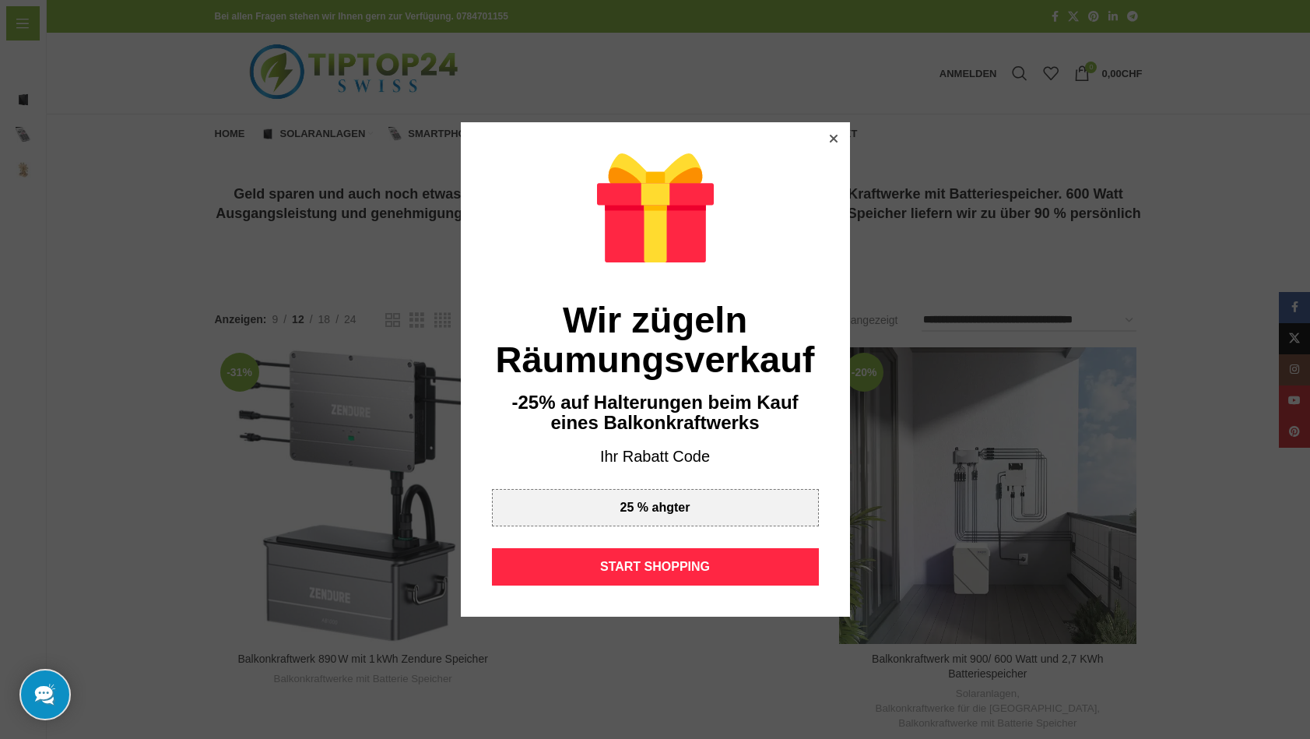
click at [833, 139] on icon at bounding box center [833, 139] width 8 height 8
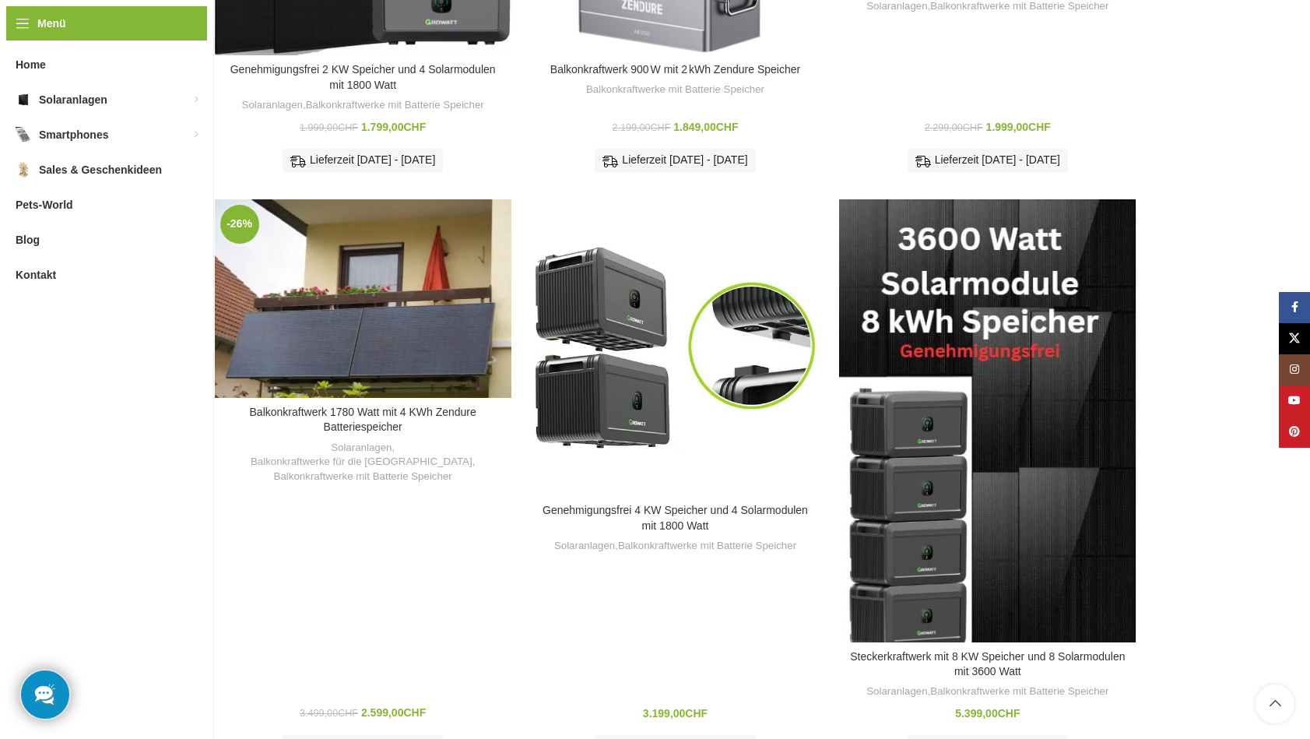
scroll to position [1071, 0]
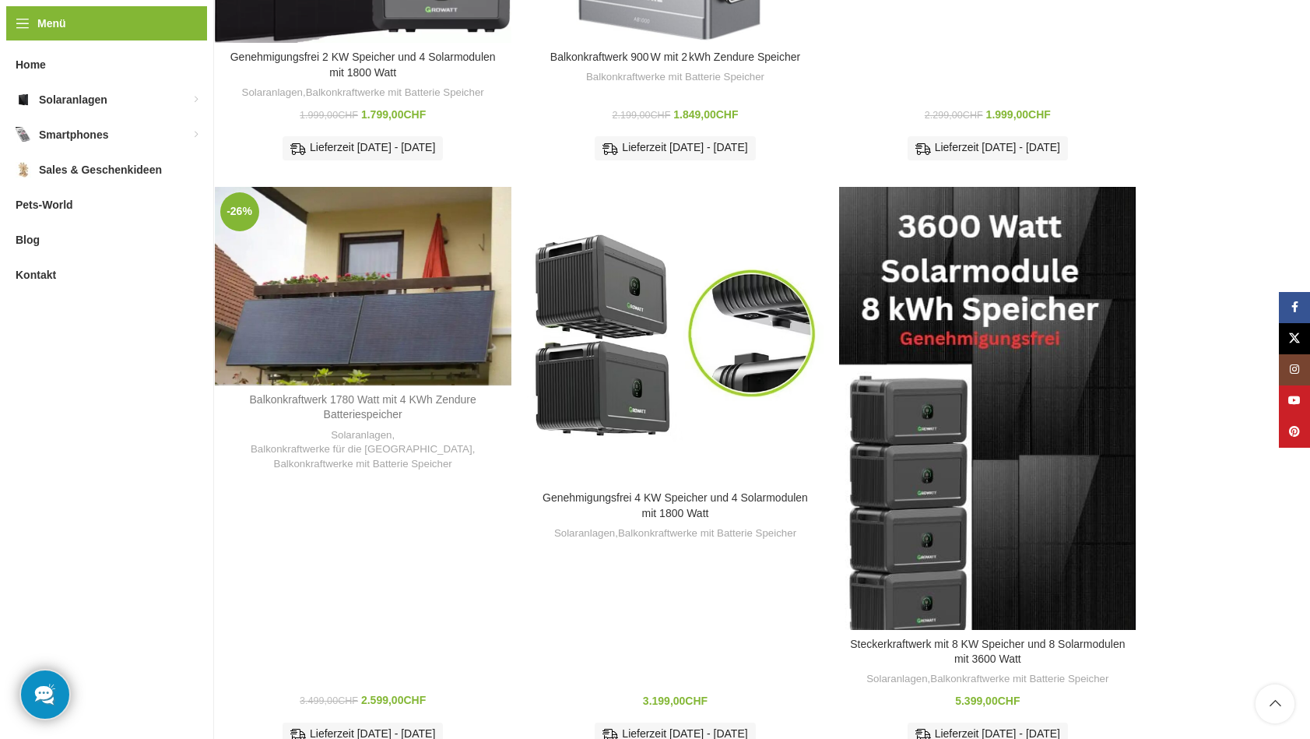
click at [348, 393] on link "Balkonkraftwerk 1780 Watt mit 4 KWh Zendure Batteriespeicher" at bounding box center [363, 407] width 227 height 28
